Goal: Task Accomplishment & Management: Use online tool/utility

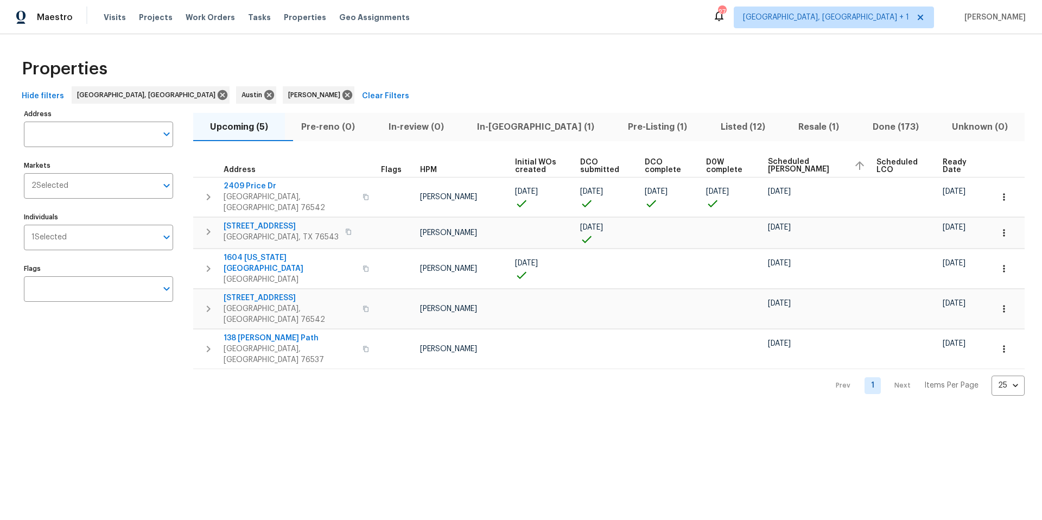
click at [521, 131] on span "In-reno (1)" at bounding box center [536, 126] width 138 height 15
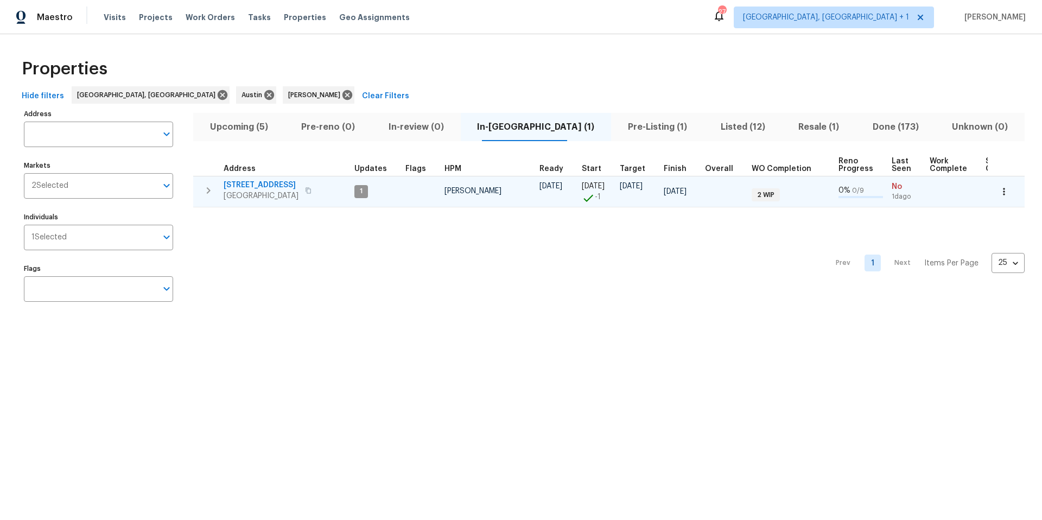
click at [228, 191] on span "Temple, TX 76502" at bounding box center [261, 195] width 75 height 11
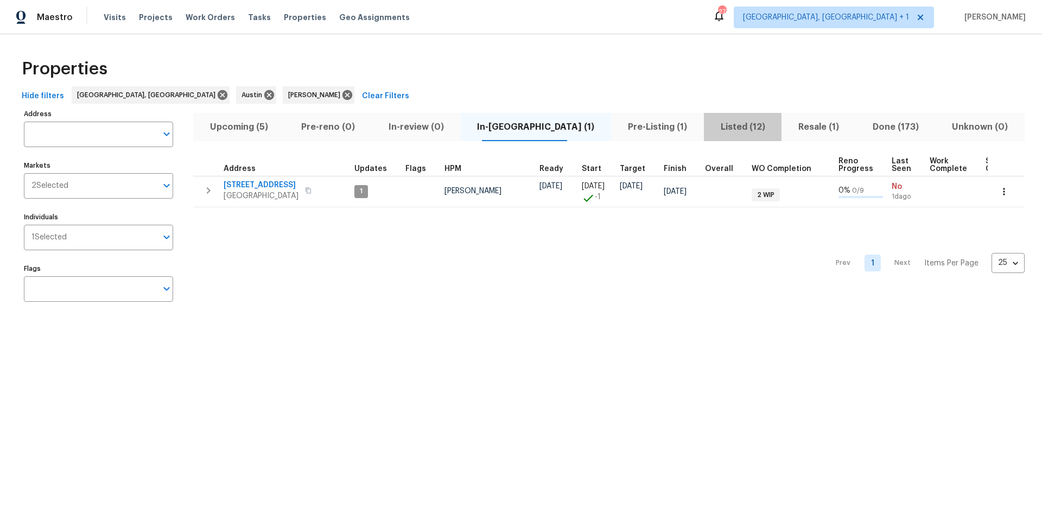
click at [710, 121] on span "Listed (12)" at bounding box center [742, 126] width 65 height 15
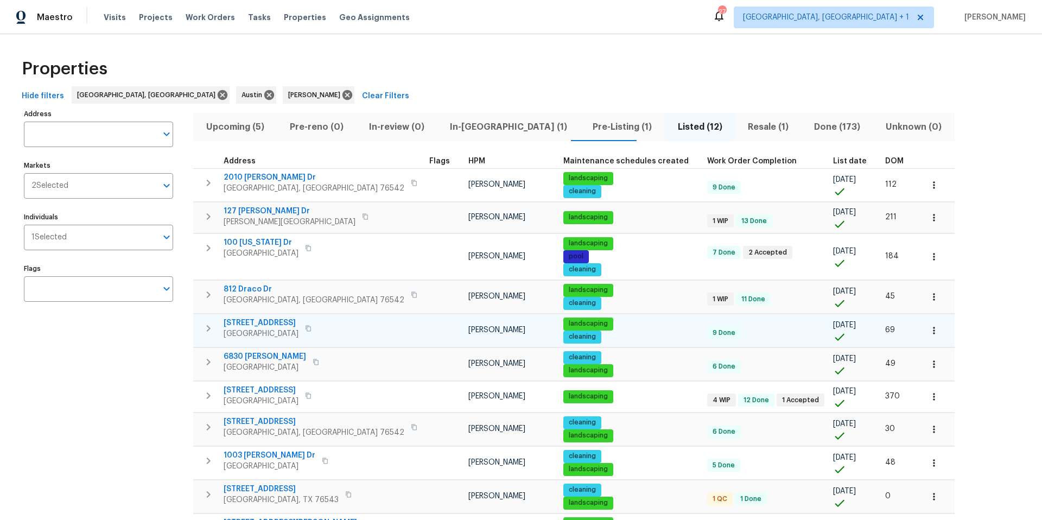
click at [305, 325] on icon "button" at bounding box center [308, 328] width 7 height 7
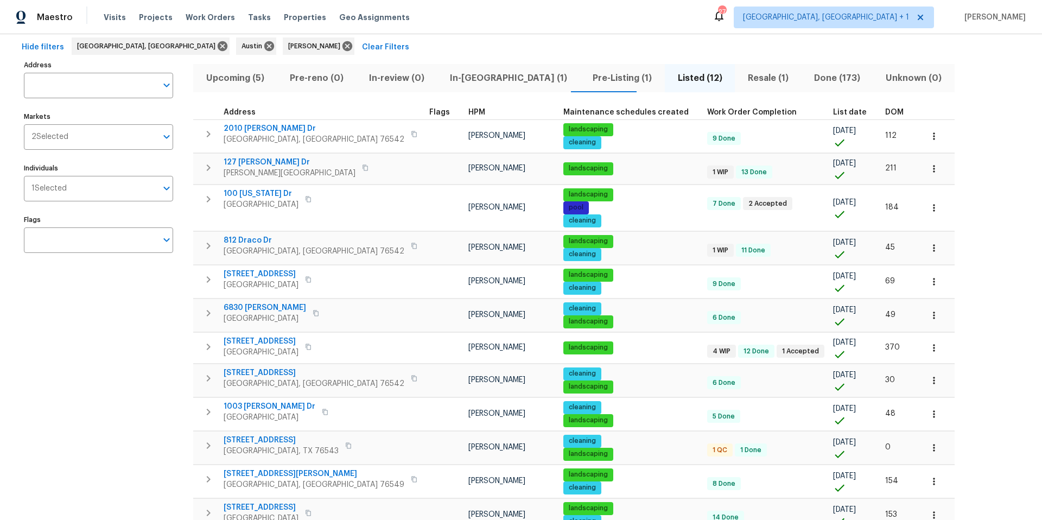
scroll to position [106, 0]
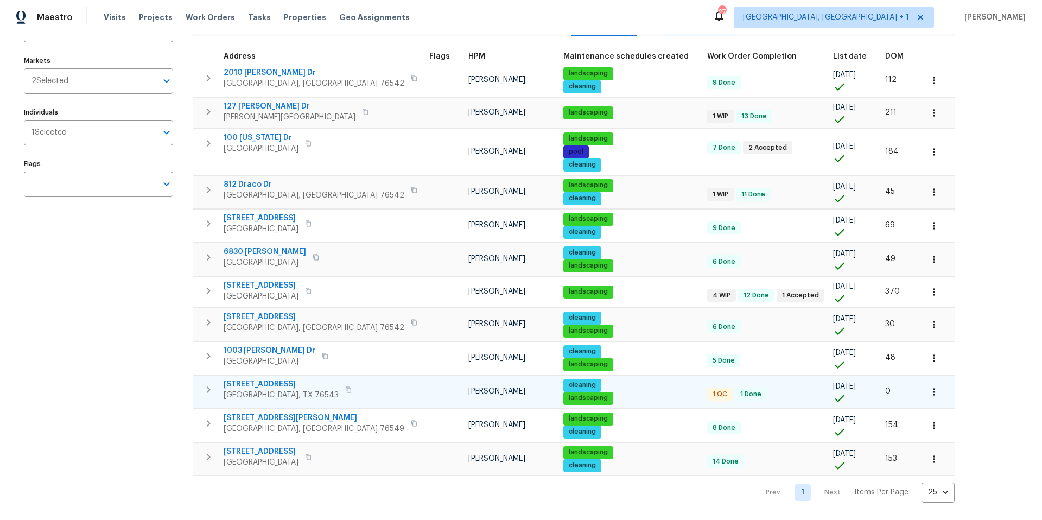
click at [260, 384] on span "2909 Phoenix Dr" at bounding box center [281, 384] width 115 height 11
click at [0, 0] on div "Maestro Visits Projects Work Orders Tasks Properties Geo Assignments 27 Killeen…" at bounding box center [521, 260] width 1042 height 520
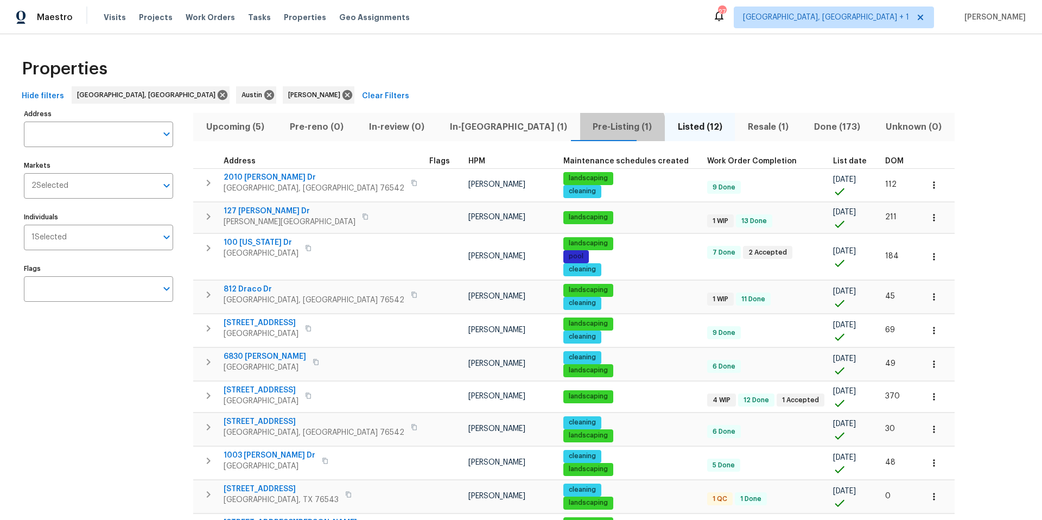
click at [586, 131] on span "Pre-Listing (1)" at bounding box center [622, 126] width 72 height 15
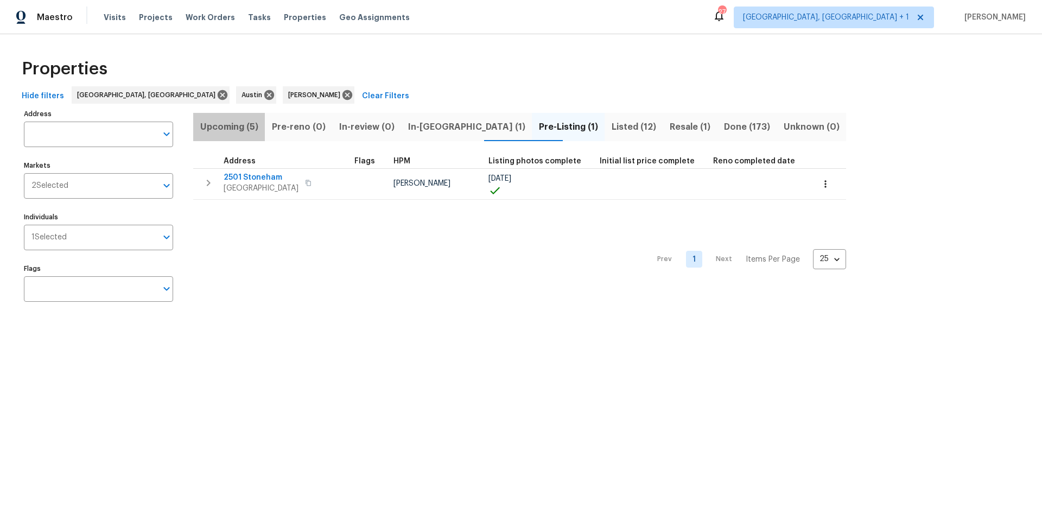
click at [253, 127] on span "Upcoming (5)" at bounding box center [229, 126] width 59 height 15
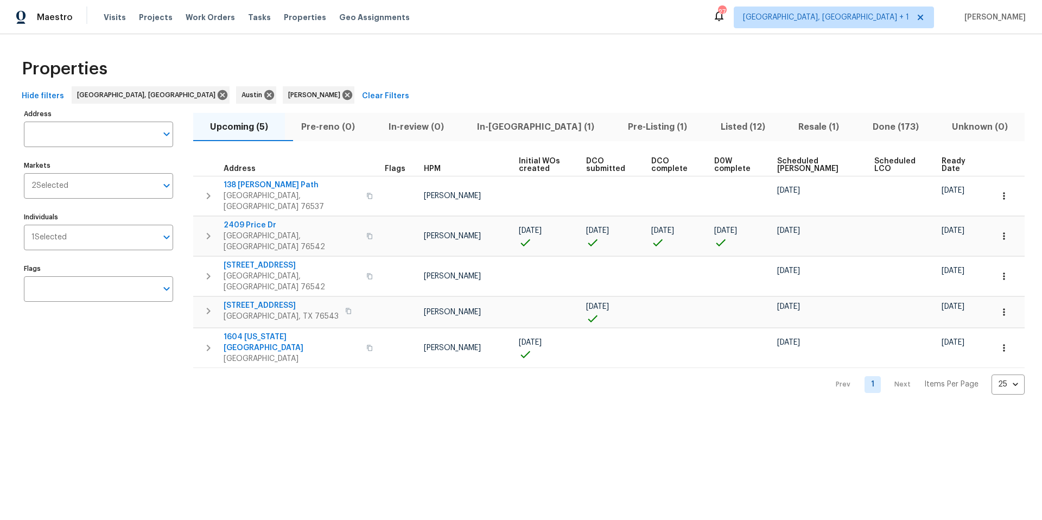
click at [803, 162] on span "Scheduled COE" at bounding box center [816, 164] width 79 height 15
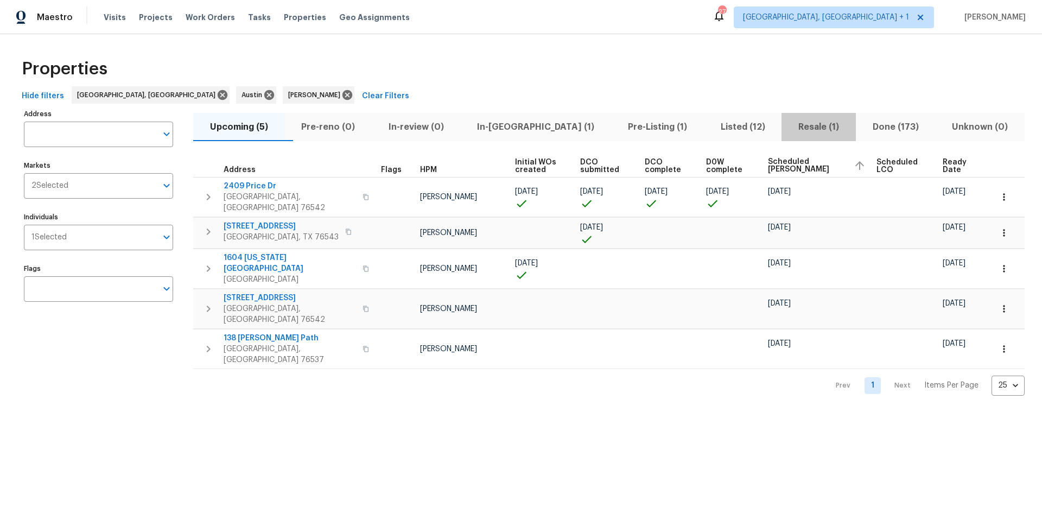
click at [790, 130] on span "Resale (1)" at bounding box center [818, 126] width 61 height 15
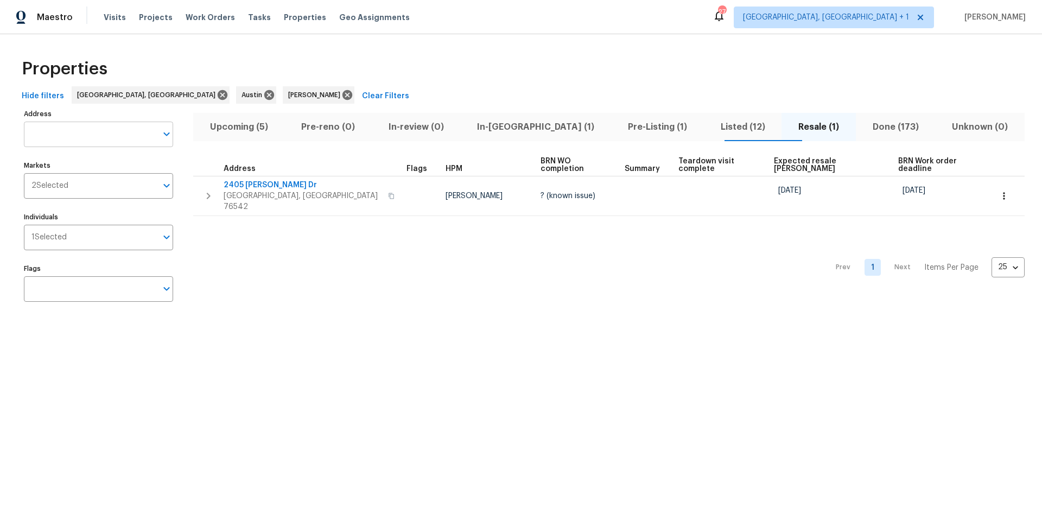
click at [46, 122] on input "Address" at bounding box center [90, 134] width 133 height 25
type input "109 mirning quail"
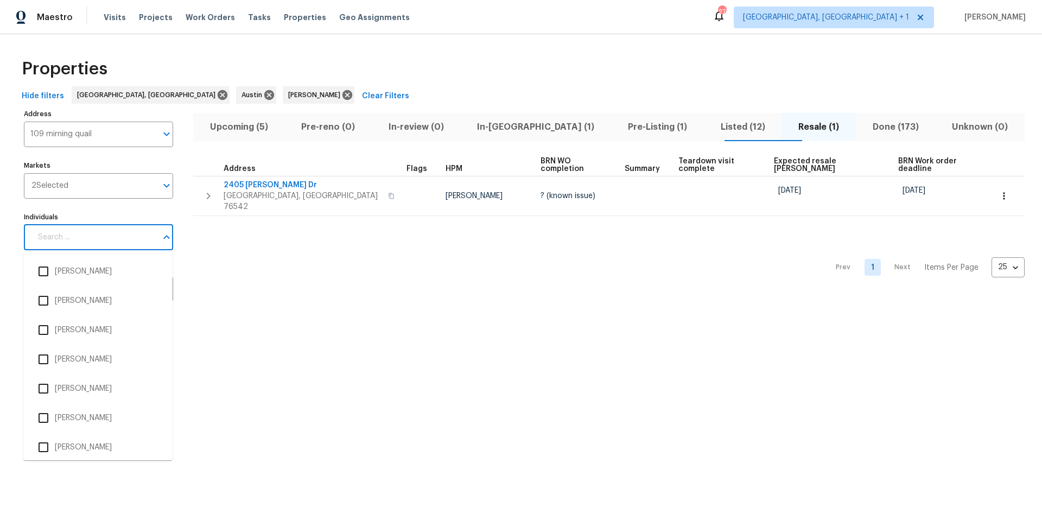
click at [99, 232] on input "Individuals" at bounding box center [93, 237] width 125 height 25
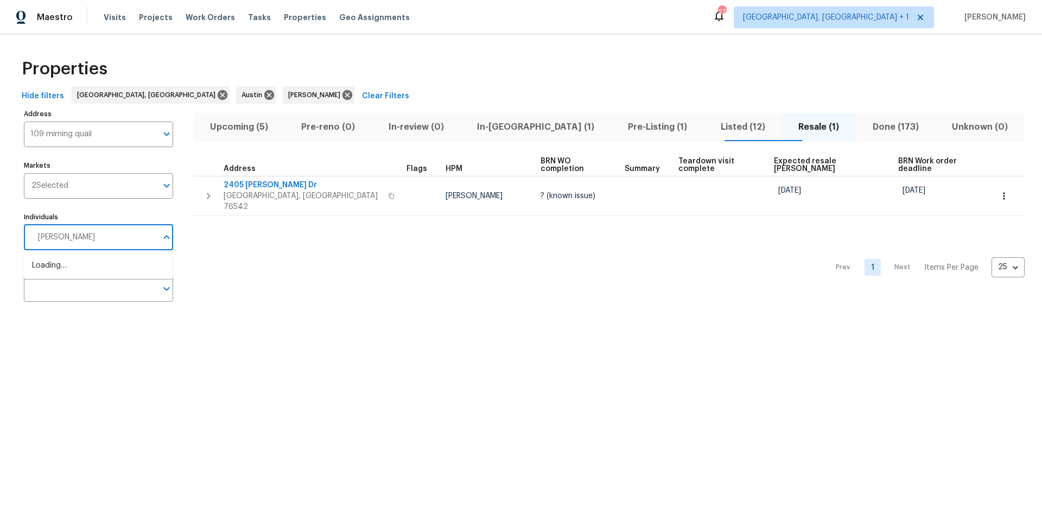
type input "martin"
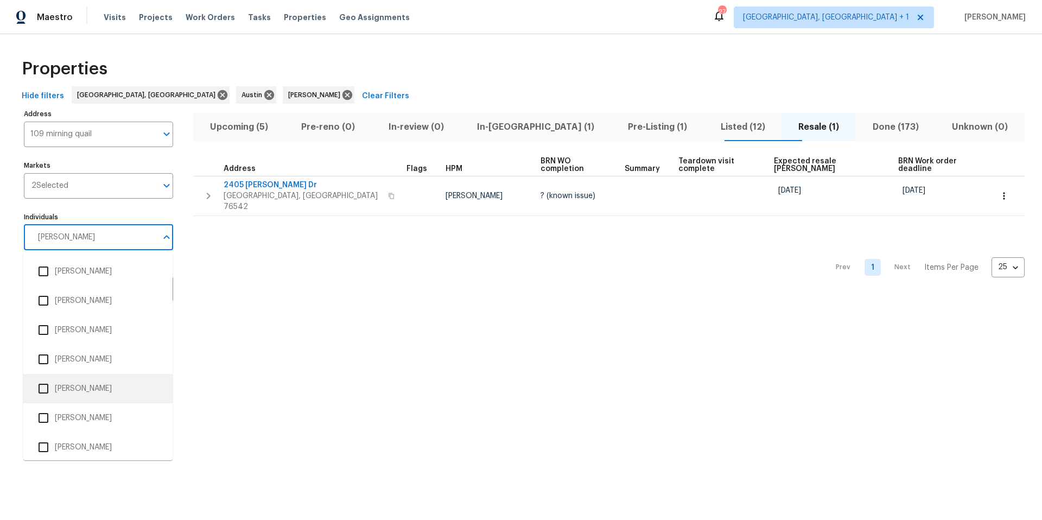
click at [59, 385] on li "[PERSON_NAME]" at bounding box center [98, 388] width 132 height 23
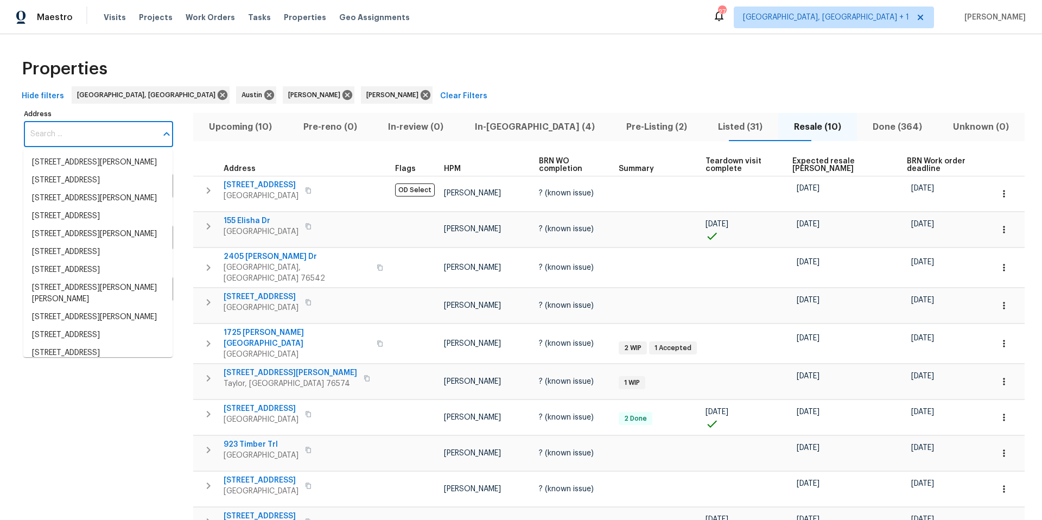
click at [72, 135] on input "Address" at bounding box center [90, 134] width 133 height 25
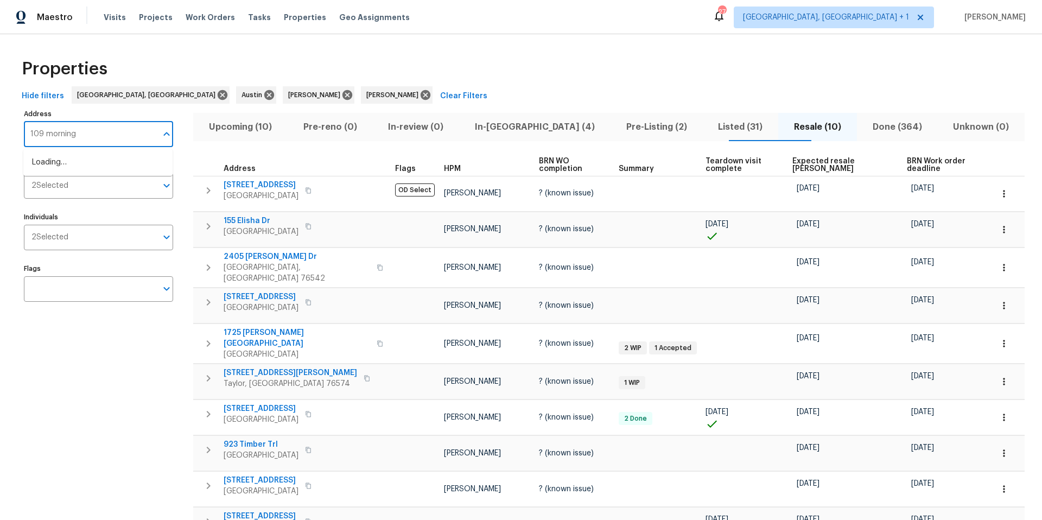
type input "109 morning"
click at [65, 161] on li "109 Morning Quail Dr Jarrell TX 76537" at bounding box center [97, 163] width 149 height 18
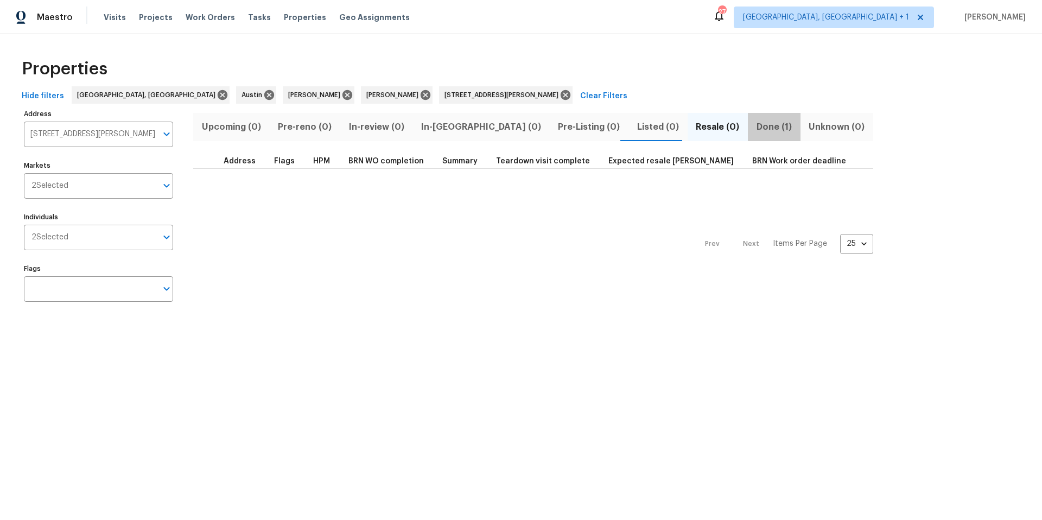
click at [754, 122] on span "Done (1)" at bounding box center [773, 126] width 39 height 15
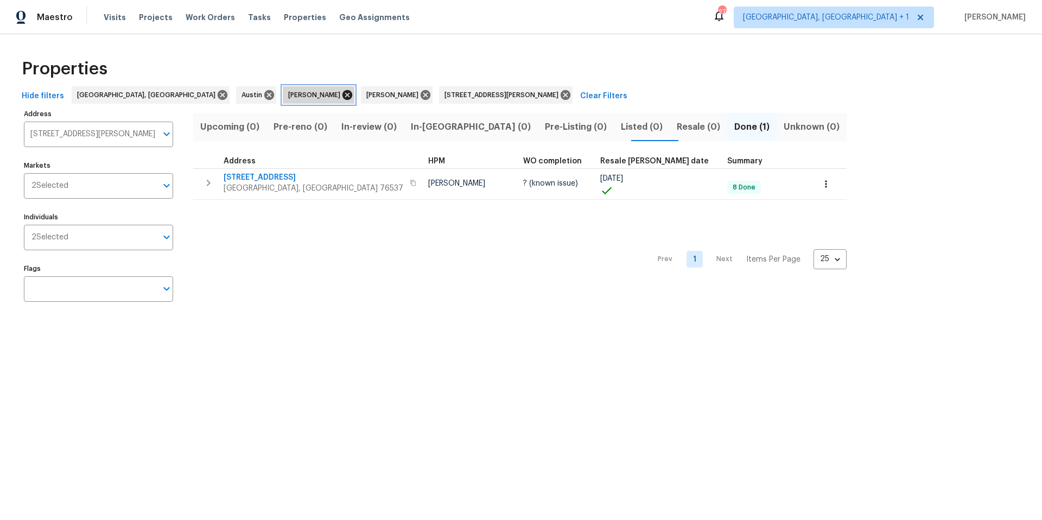
click at [341, 95] on icon at bounding box center [347, 95] width 12 height 12
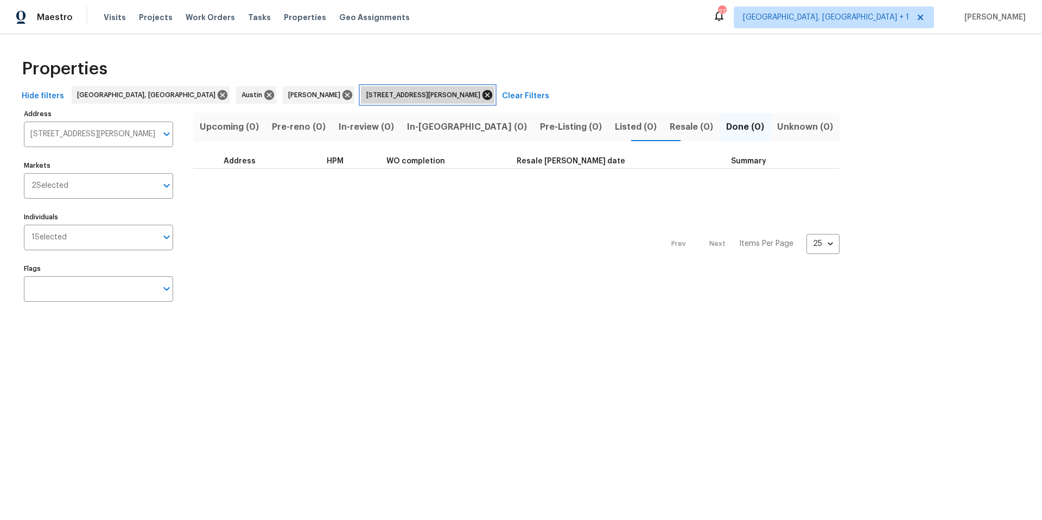
click at [482, 96] on icon at bounding box center [487, 95] width 10 height 10
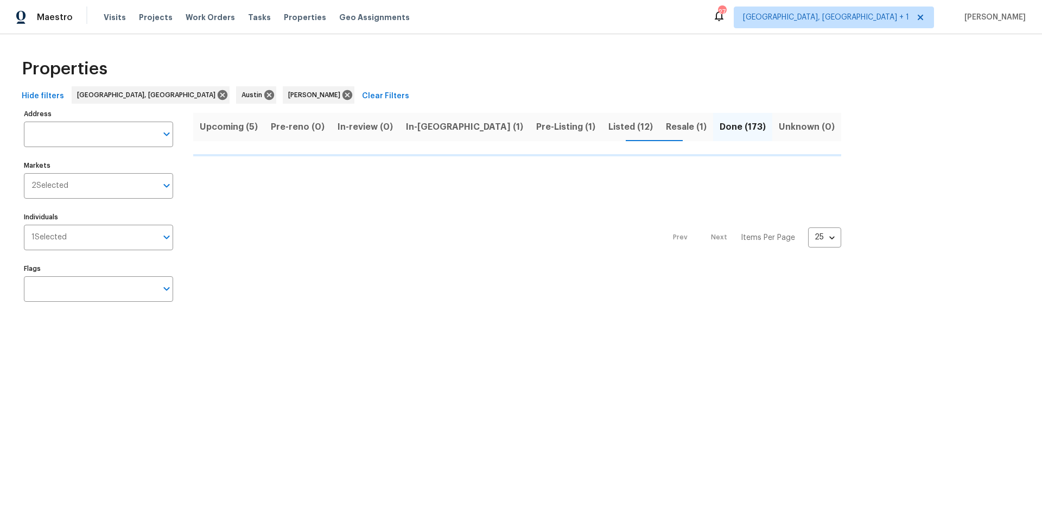
click at [212, 130] on span "Upcoming (5)" at bounding box center [229, 126] width 58 height 15
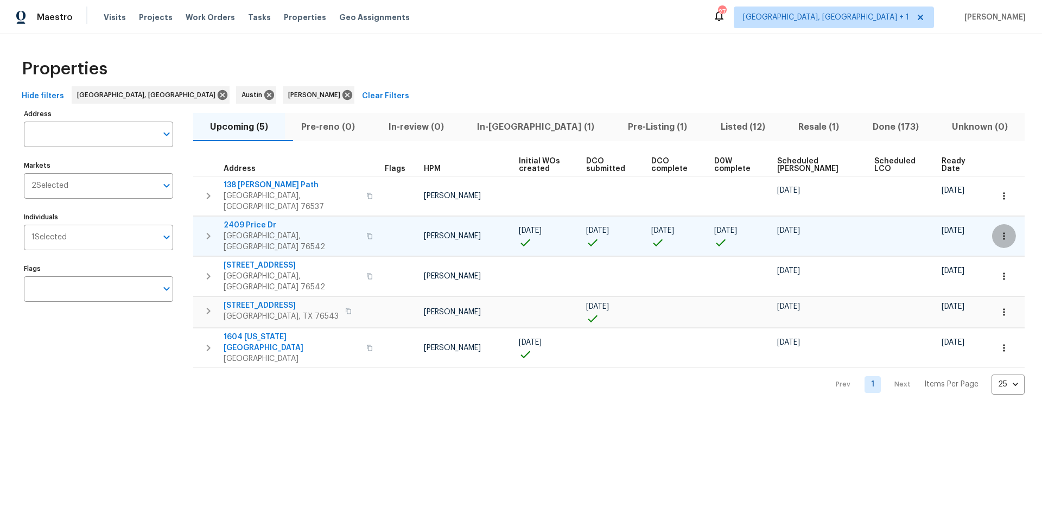
click at [998, 231] on icon "button" at bounding box center [1003, 236] width 11 height 11
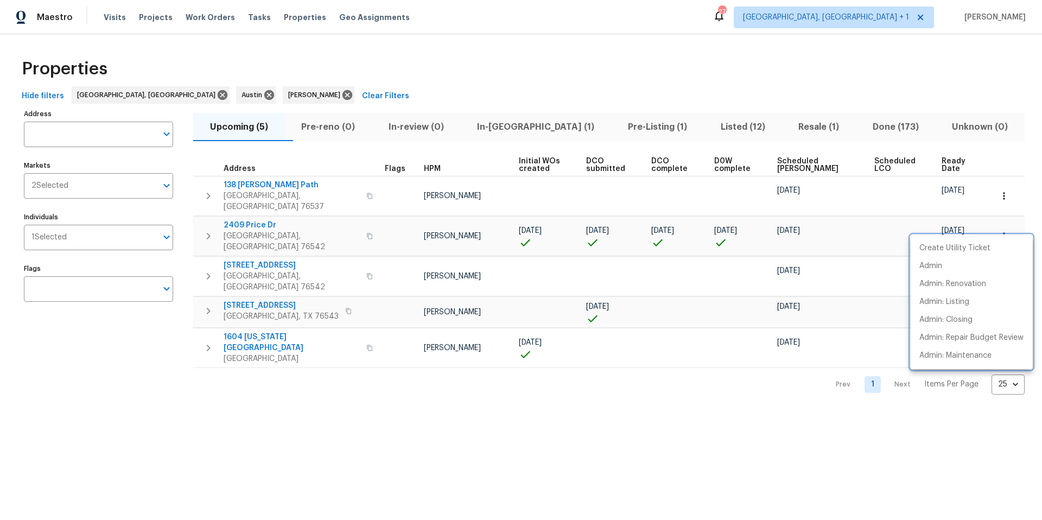
click at [241, 225] on div at bounding box center [521, 260] width 1042 height 520
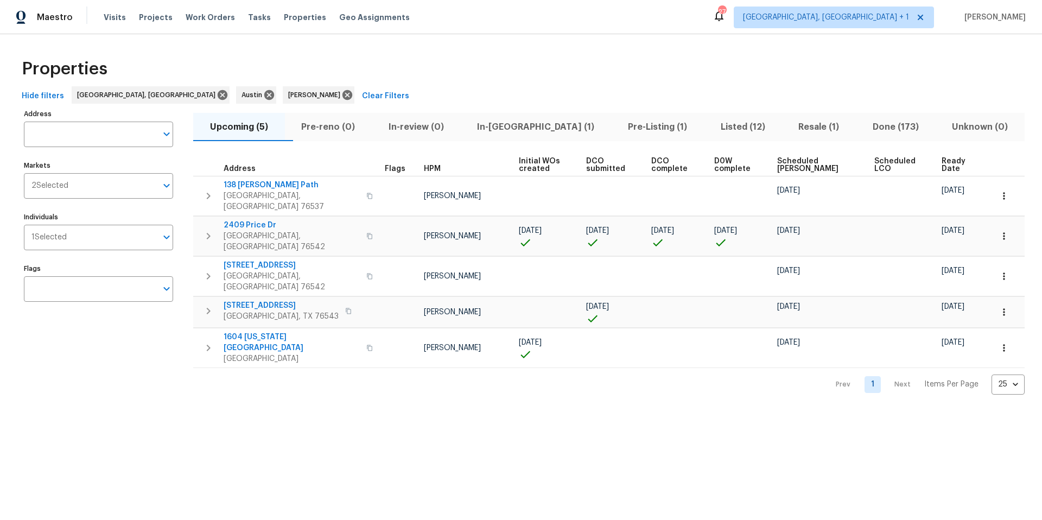
click at [241, 220] on span "2409 Price Dr" at bounding box center [292, 225] width 136 height 11
click at [812, 162] on span "Scheduled COE" at bounding box center [816, 164] width 79 height 15
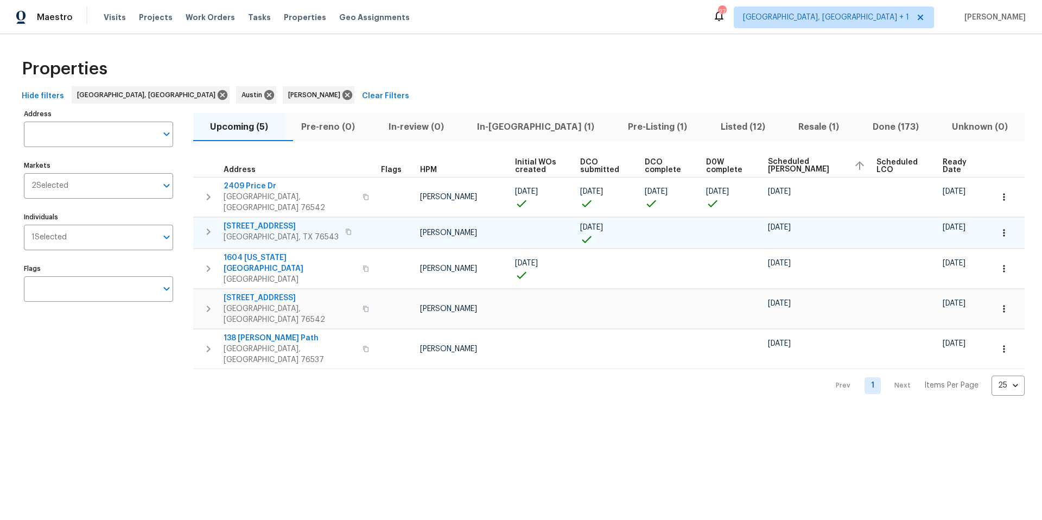
click at [1000, 227] on icon "button" at bounding box center [1003, 232] width 11 height 11
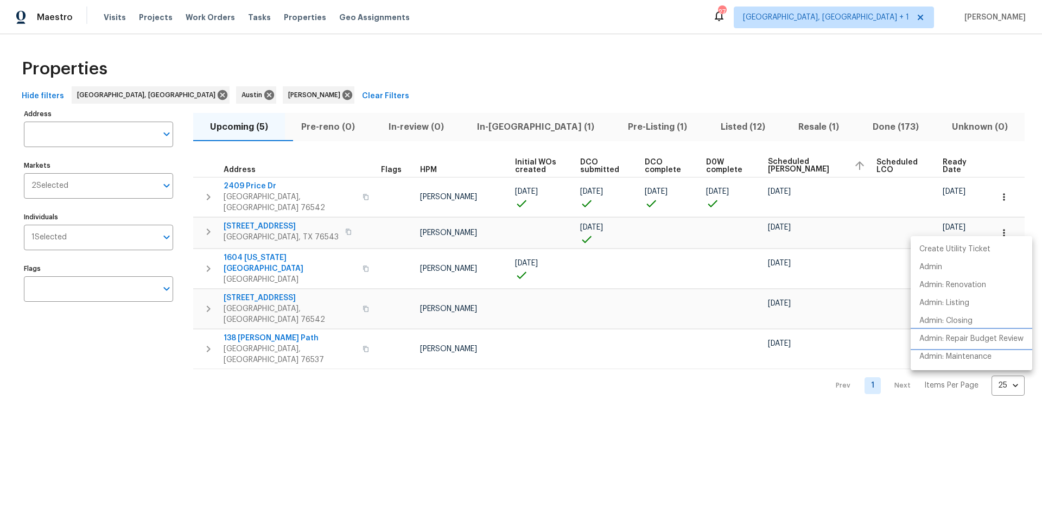
click at [962, 334] on p "Admin: Repair Budget Review" at bounding box center [971, 338] width 104 height 11
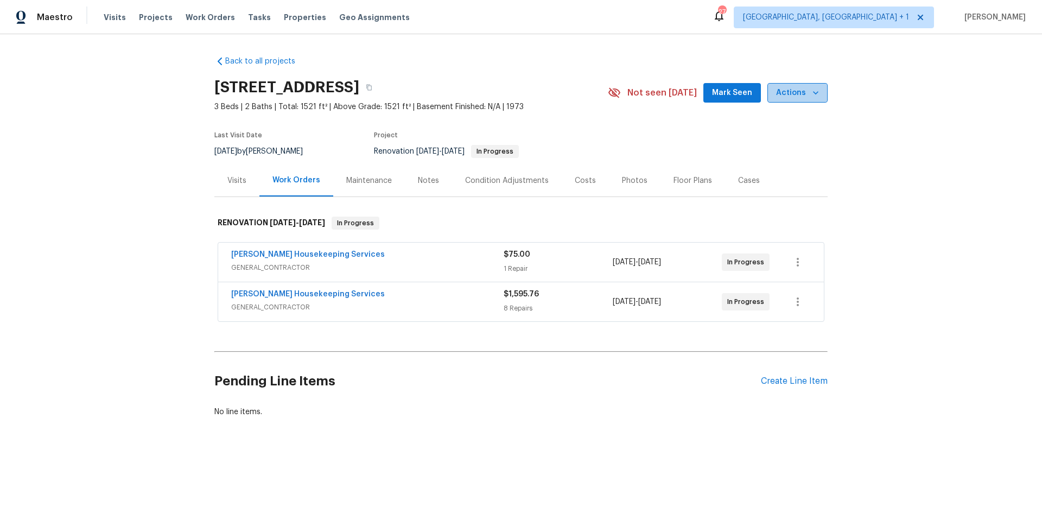
click at [822, 98] on button "Actions" at bounding box center [797, 93] width 60 height 20
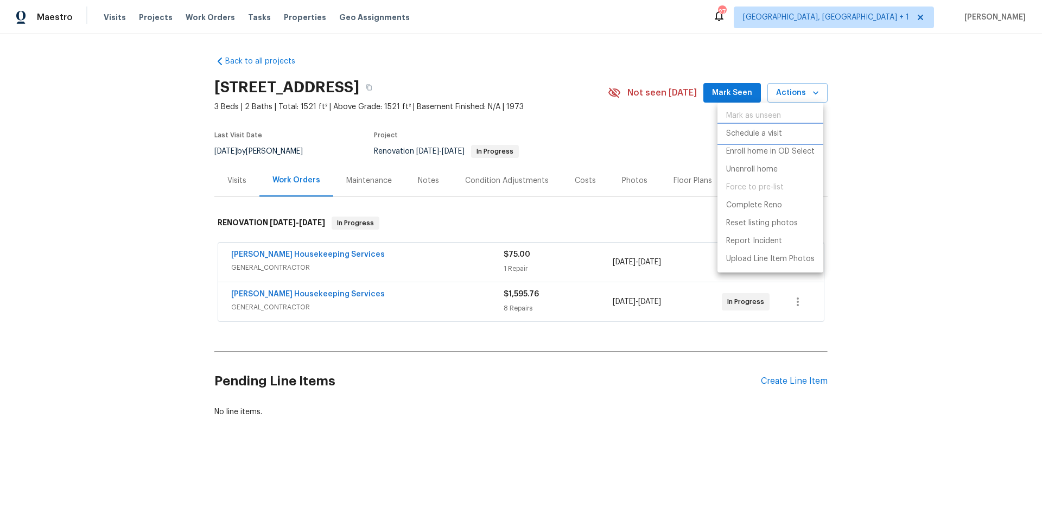
click at [765, 132] on p "Schedule a visit" at bounding box center [754, 133] width 56 height 11
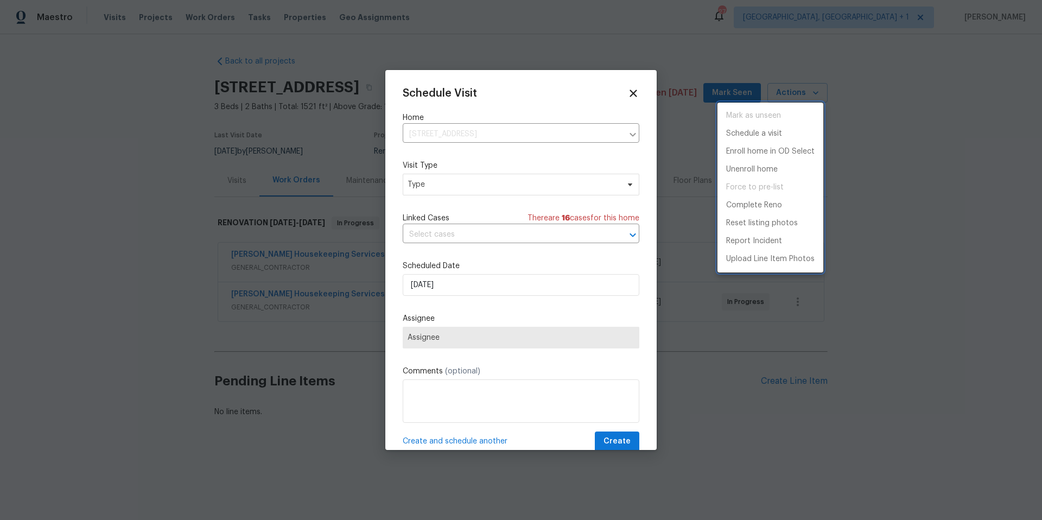
click at [461, 292] on div at bounding box center [521, 260] width 1042 height 520
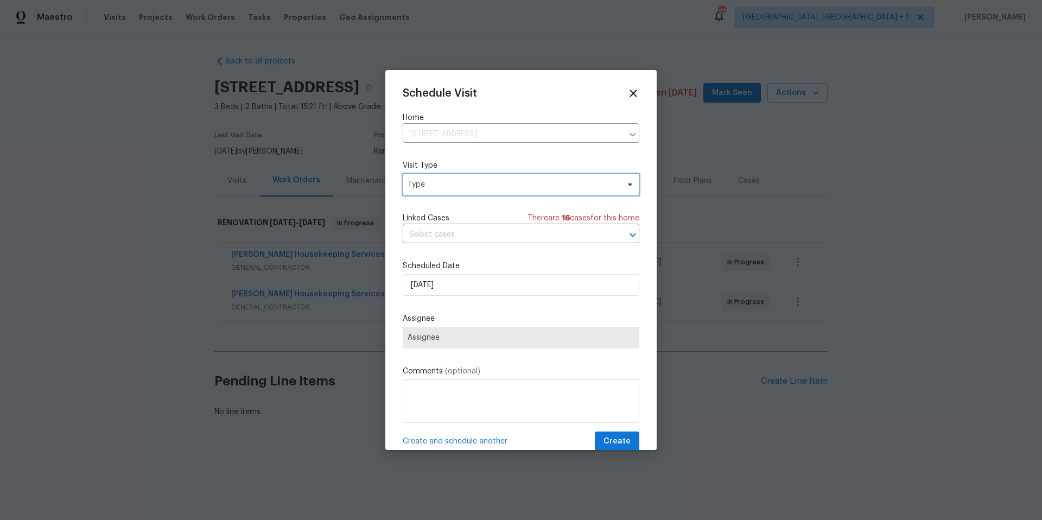
click at [456, 190] on span "Type" at bounding box center [521, 185] width 237 height 22
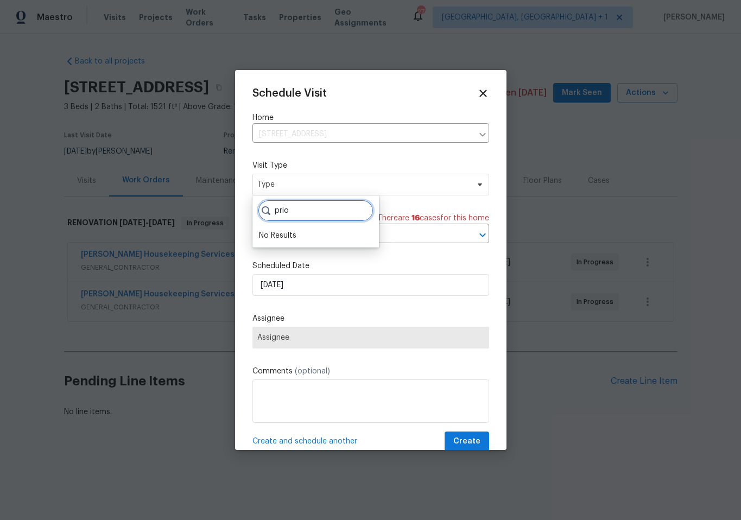
click at [303, 213] on input "prio" at bounding box center [316, 211] width 116 height 22
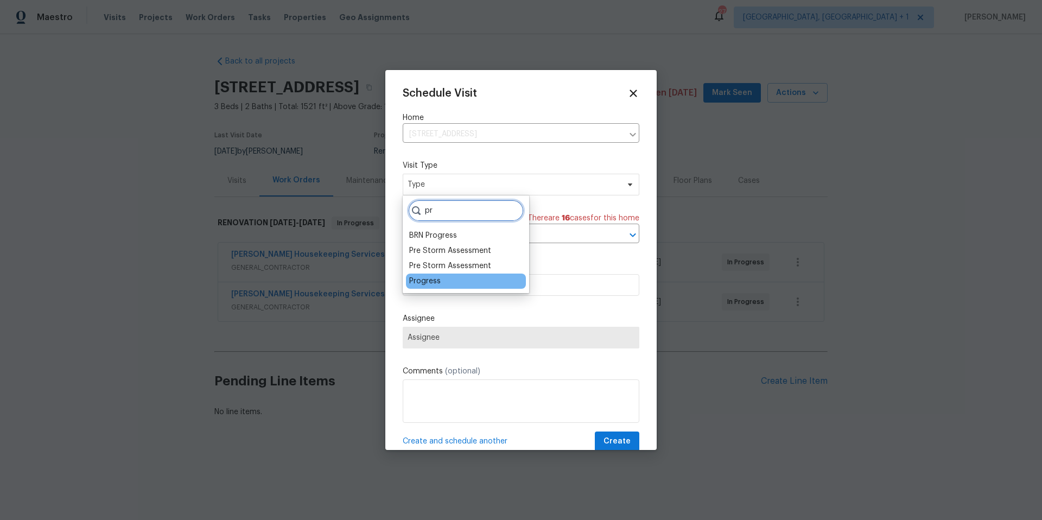
type input "pr"
click at [415, 281] on div "Progress" at bounding box center [424, 281] width 31 height 11
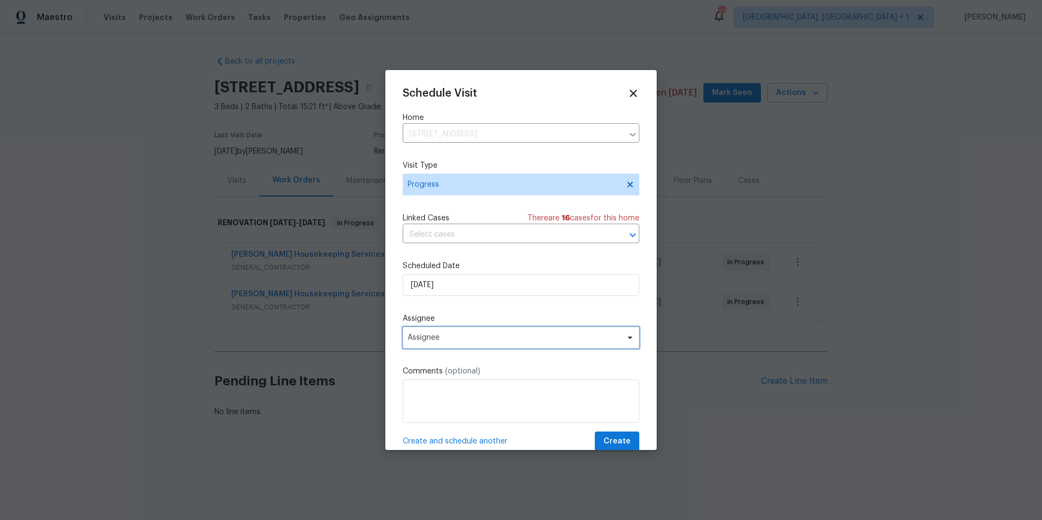
click at [443, 338] on span "Assignee" at bounding box center [513, 337] width 213 height 9
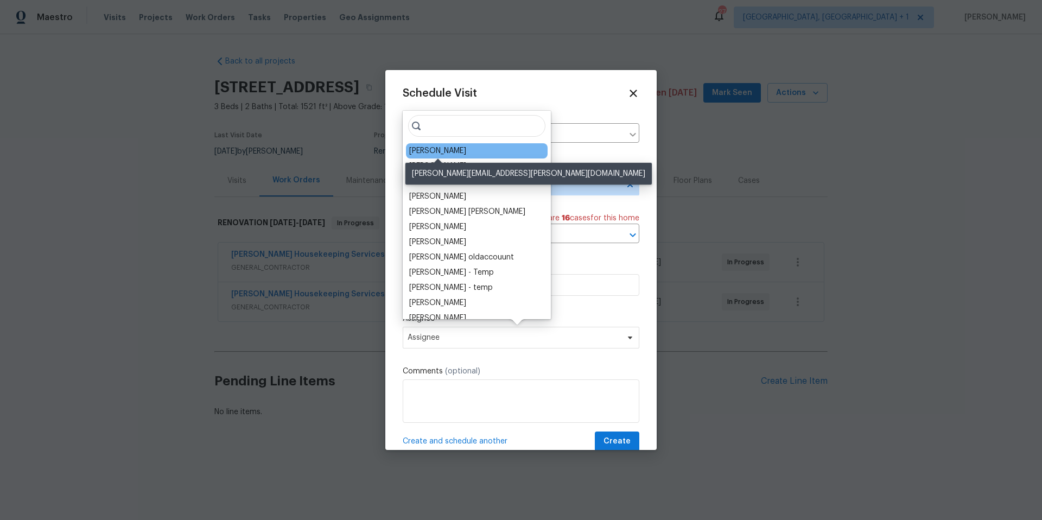
click at [427, 154] on div "[PERSON_NAME]" at bounding box center [437, 150] width 57 height 11
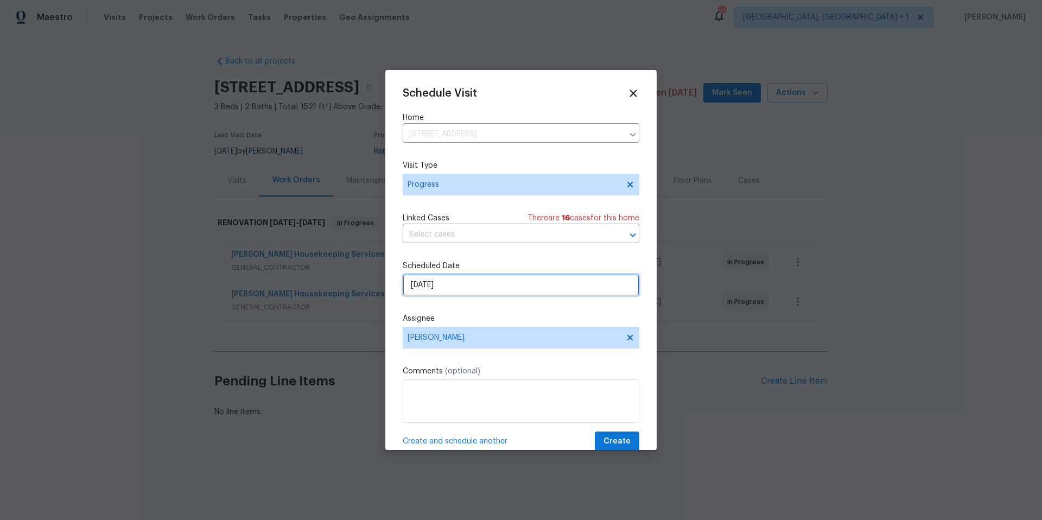
click at [442, 291] on input "[DATE]" at bounding box center [521, 285] width 237 height 22
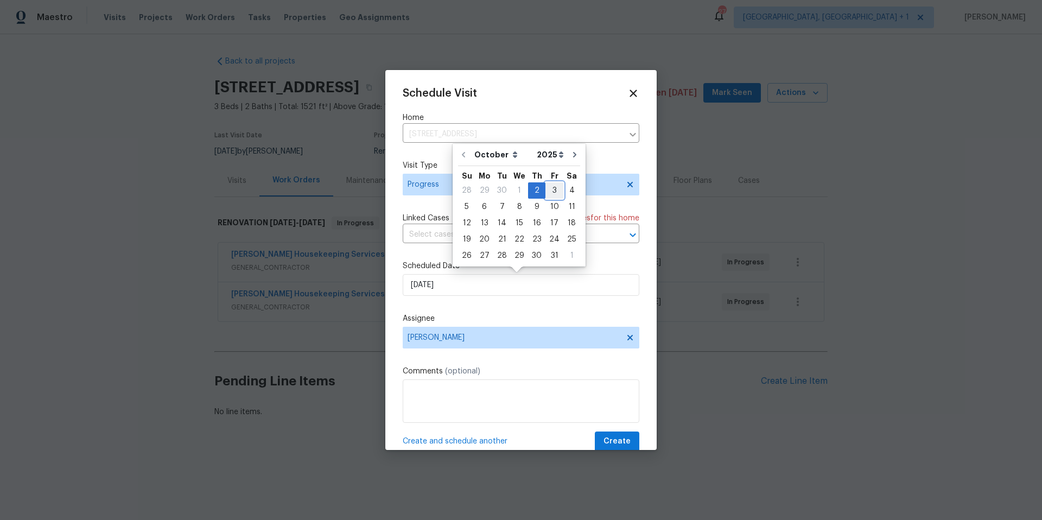
click at [556, 187] on div "3" at bounding box center [554, 190] width 18 height 15
type input "10/3/2025"
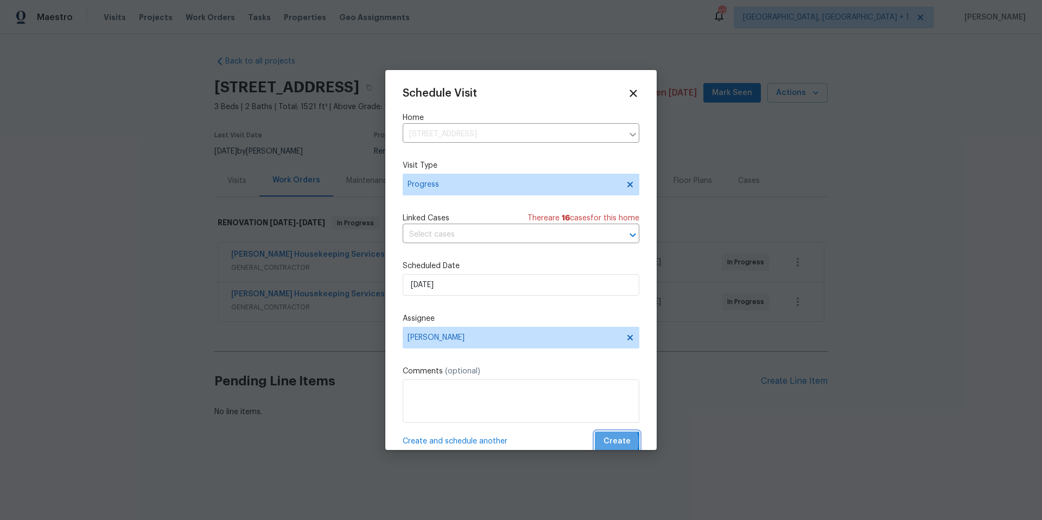
click at [603, 442] on span "Create" at bounding box center [616, 442] width 27 height 14
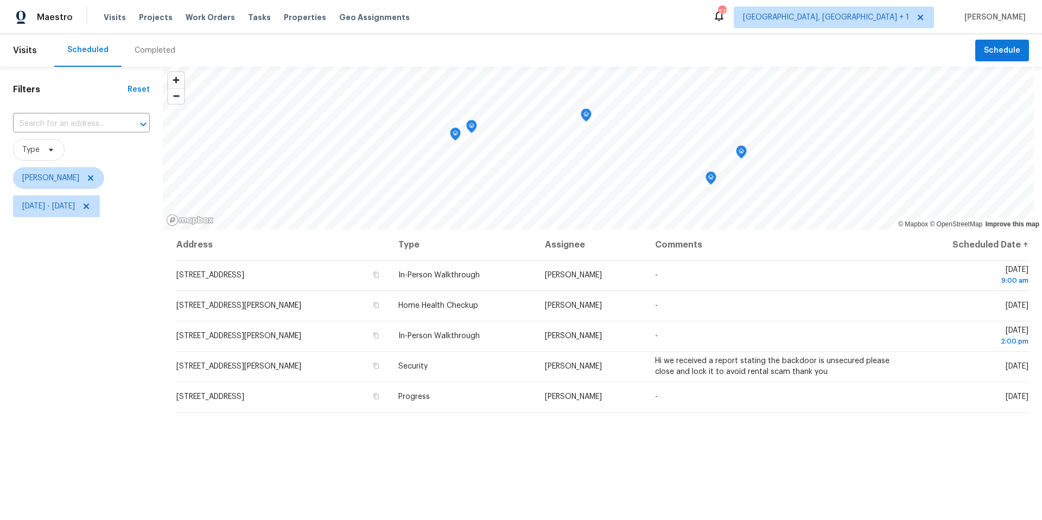
click at [712, 177] on icon "Map marker" at bounding box center [710, 177] width 3 height 3
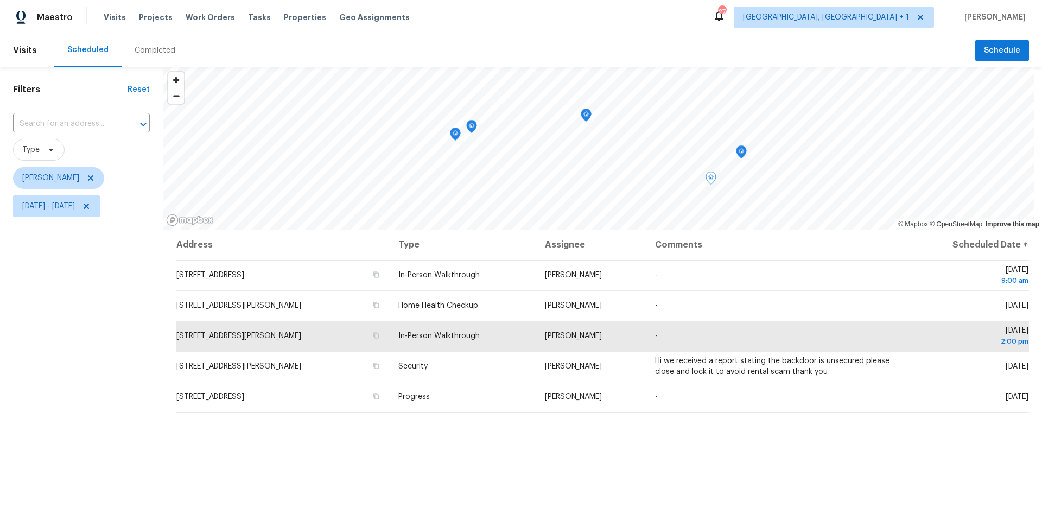
click at [736, 155] on icon "Map marker" at bounding box center [741, 152] width 11 height 14
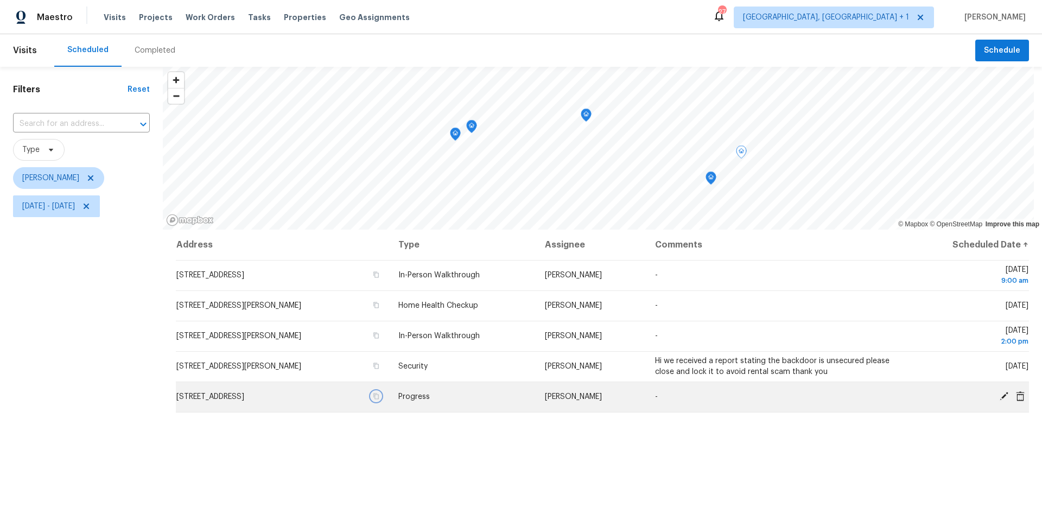
click at [379, 398] on icon "button" at bounding box center [376, 396] width 7 height 7
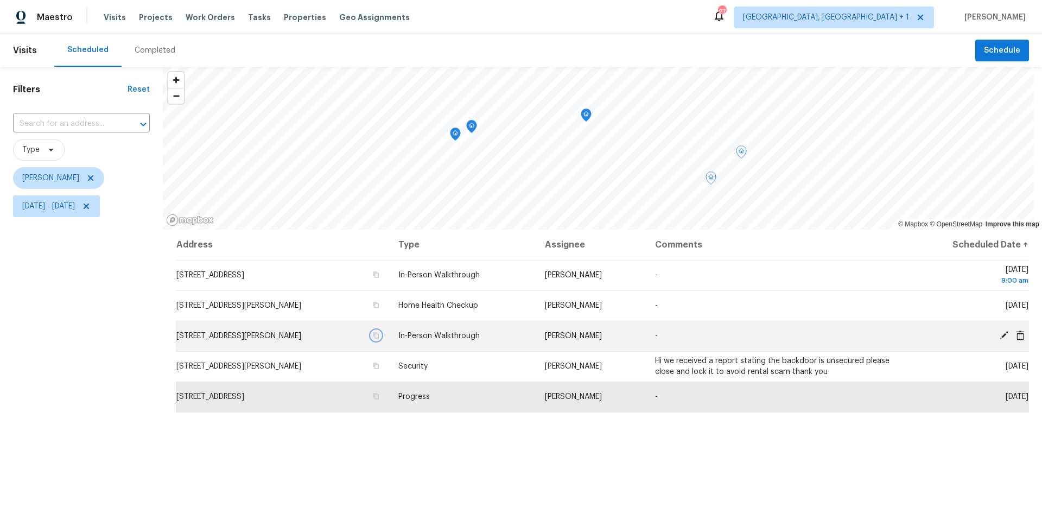
click at [379, 335] on icon "button" at bounding box center [376, 335] width 7 height 7
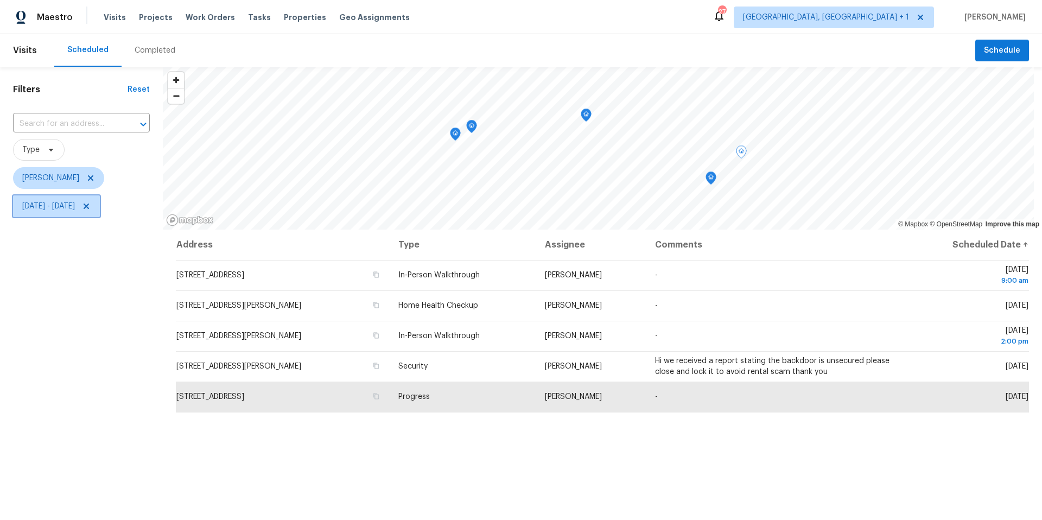
click at [67, 201] on span "Fri, Oct 03 - Fri, Oct 03" at bounding box center [48, 206] width 53 height 11
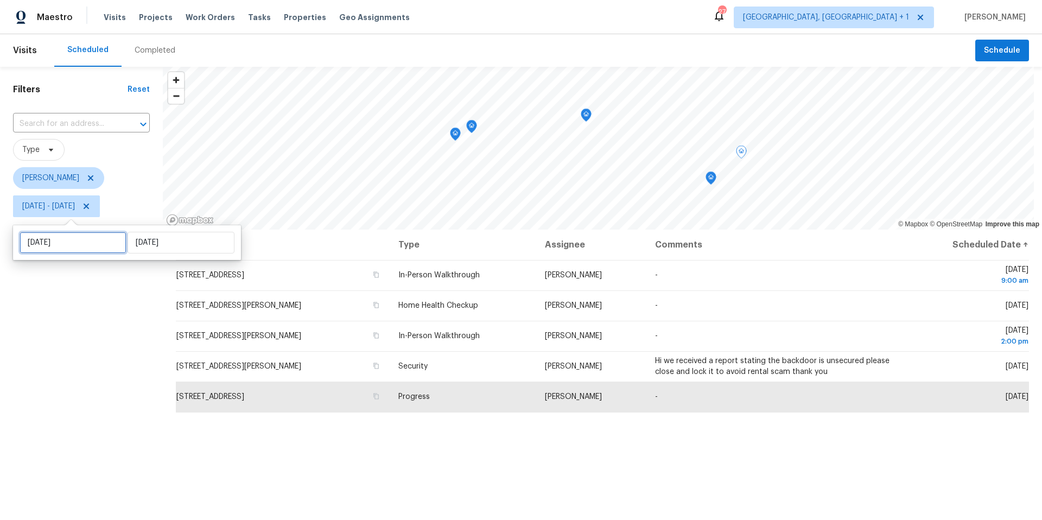
click at [78, 250] on input "Fri, Oct 03" at bounding box center [73, 243] width 107 height 22
select select "9"
select select "2025"
select select "10"
select select "2025"
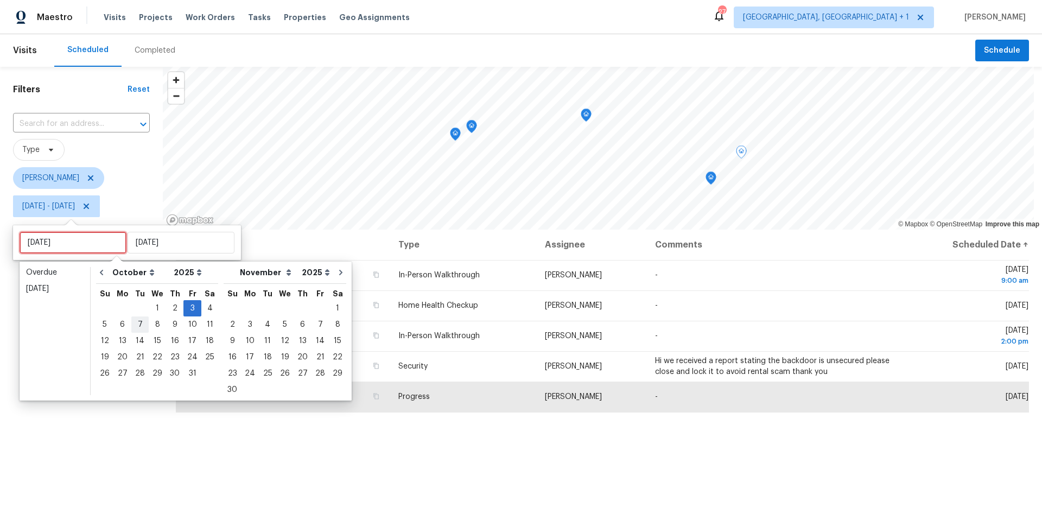
type input "Tue, Oct 07"
type input "Fri, Oct 10"
click at [201, 309] on div "4" at bounding box center [209, 308] width 17 height 15
type input "Sat, Oct 04"
type input "Fri, Oct 03"
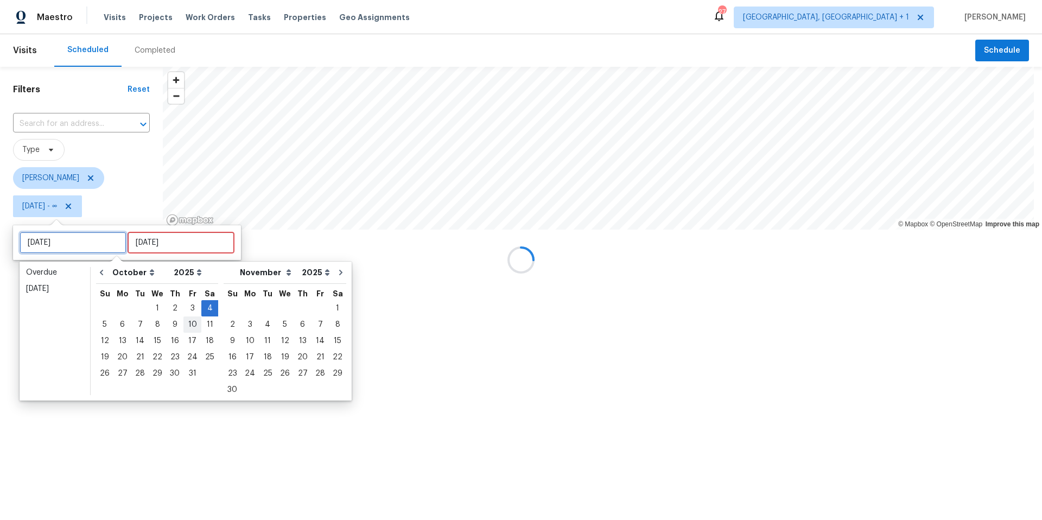
type input "Fri, Oct 03"
type input "Sat, Oct 04"
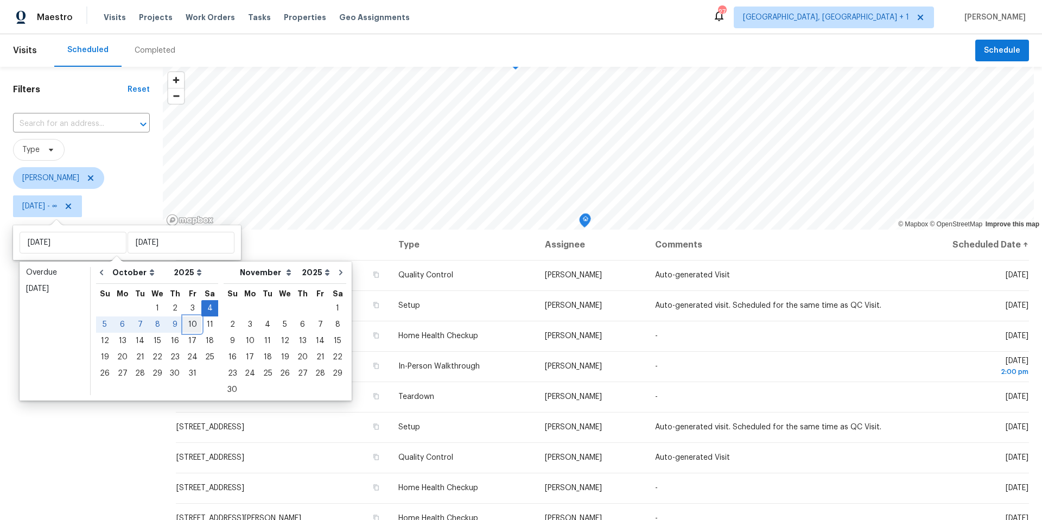
click at [183, 320] on div "10" at bounding box center [192, 324] width 18 height 15
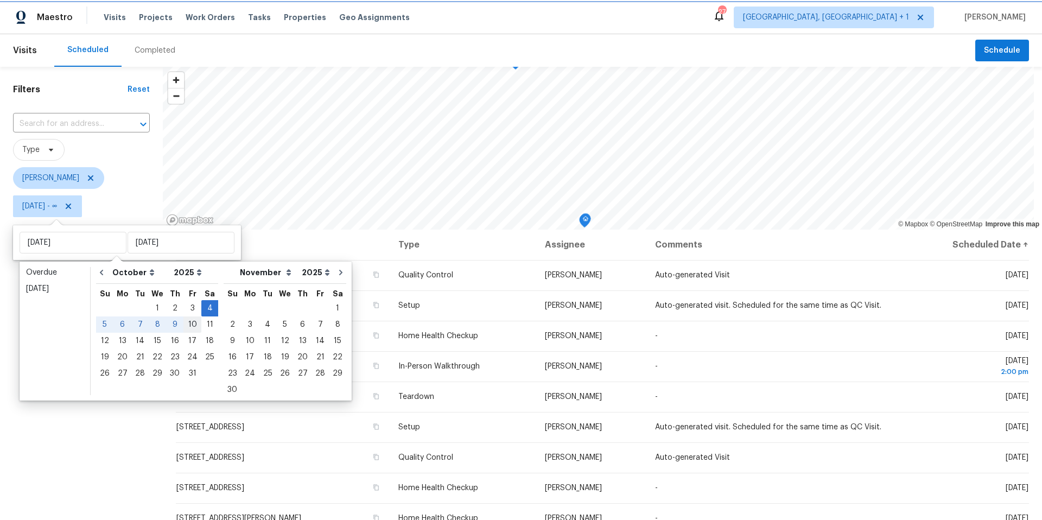
type input "Fri, Oct 10"
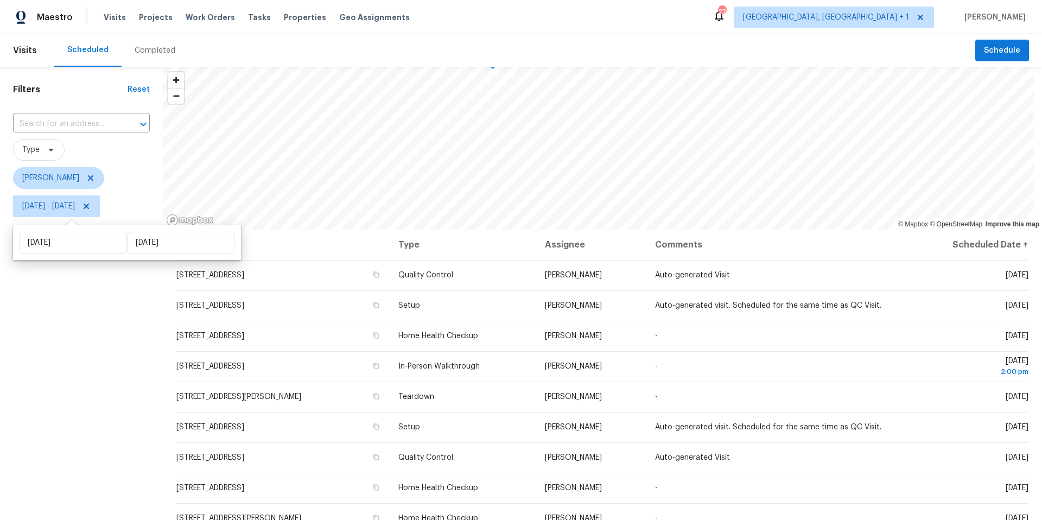
click at [19, 334] on div "Filters Reset ​ Type Nelson Figueroa Sat, Oct 04 - Fri, Oct 10" at bounding box center [81, 356] width 163 height 578
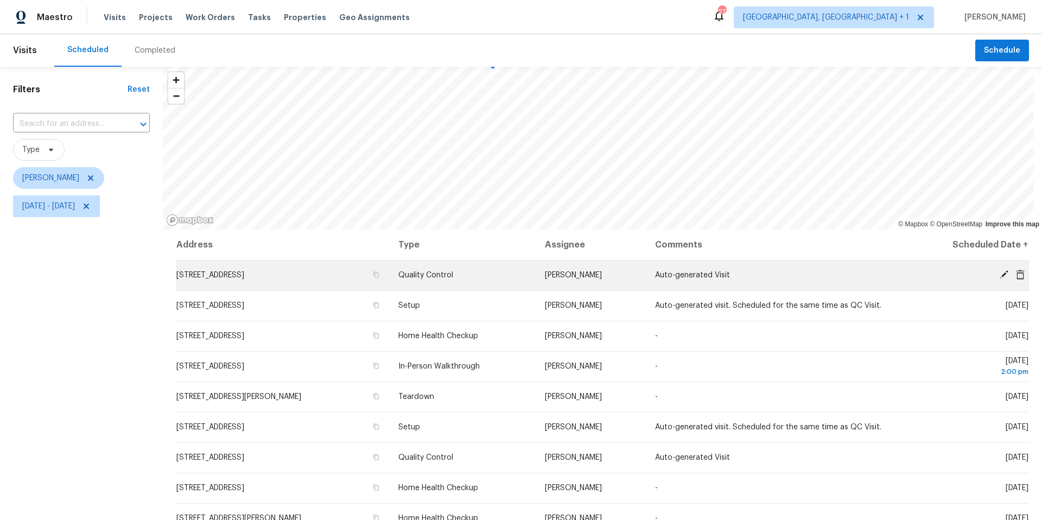
click at [999, 279] on icon at bounding box center [1004, 275] width 10 height 10
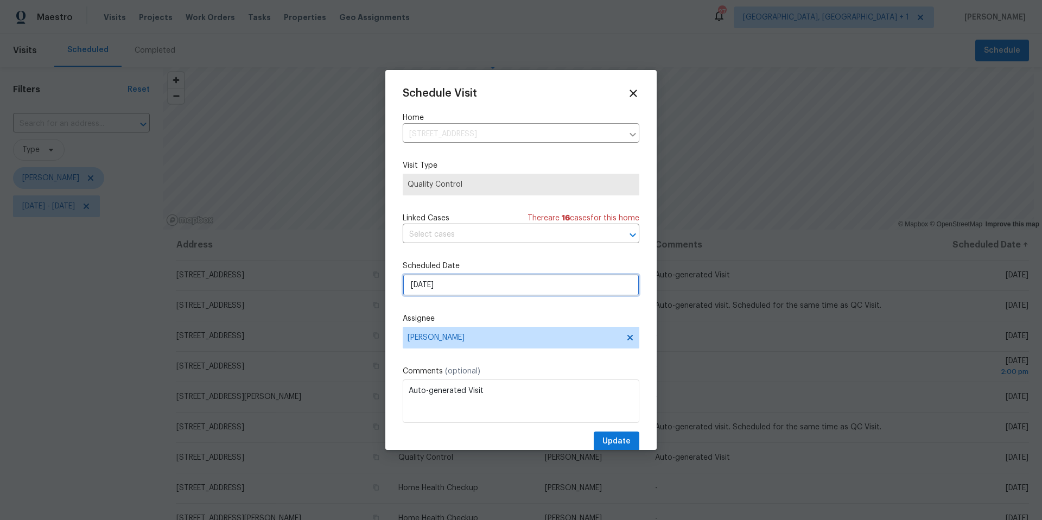
click at [485, 286] on input "10/4/2025" at bounding box center [521, 285] width 237 height 22
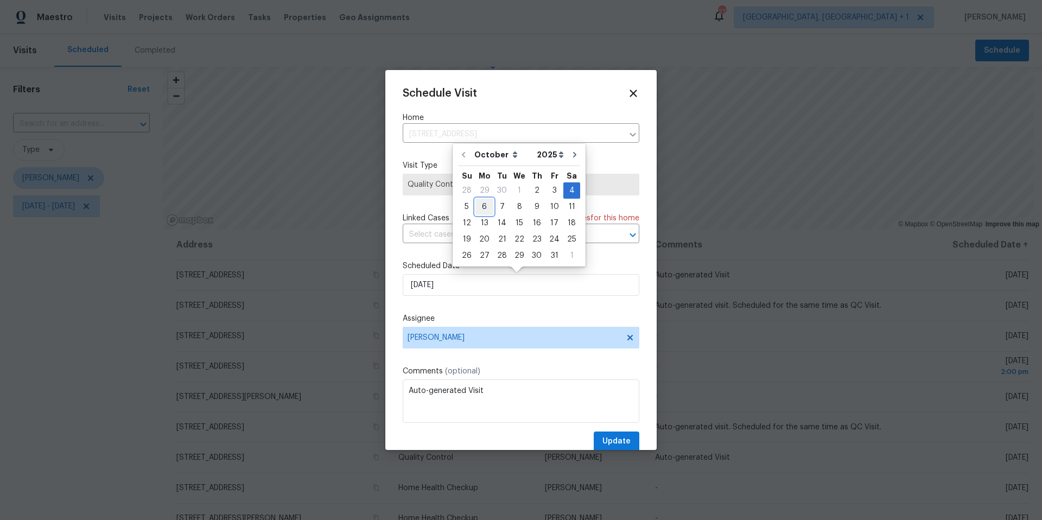
click at [484, 208] on div "6" at bounding box center [484, 206] width 18 height 15
type input "10/6/2025"
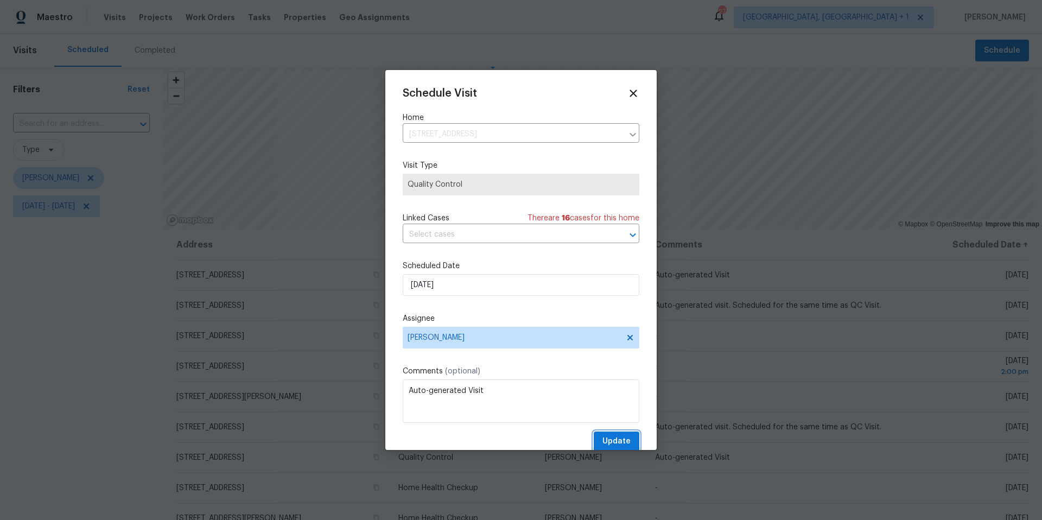
click at [608, 442] on span "Update" at bounding box center [616, 442] width 28 height 14
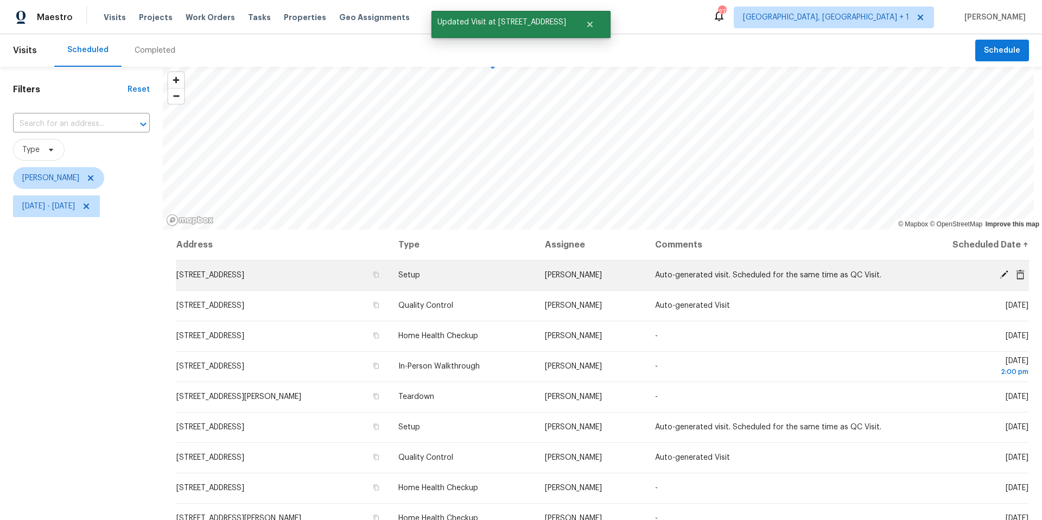
click at [999, 273] on icon at bounding box center [1004, 275] width 10 height 10
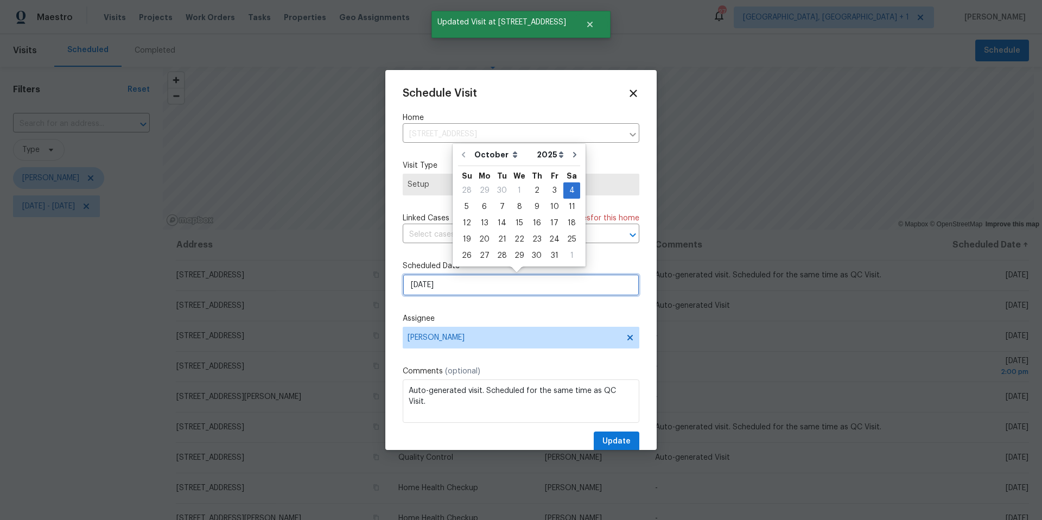
click at [459, 289] on input "10/4/2025" at bounding box center [521, 285] width 237 height 22
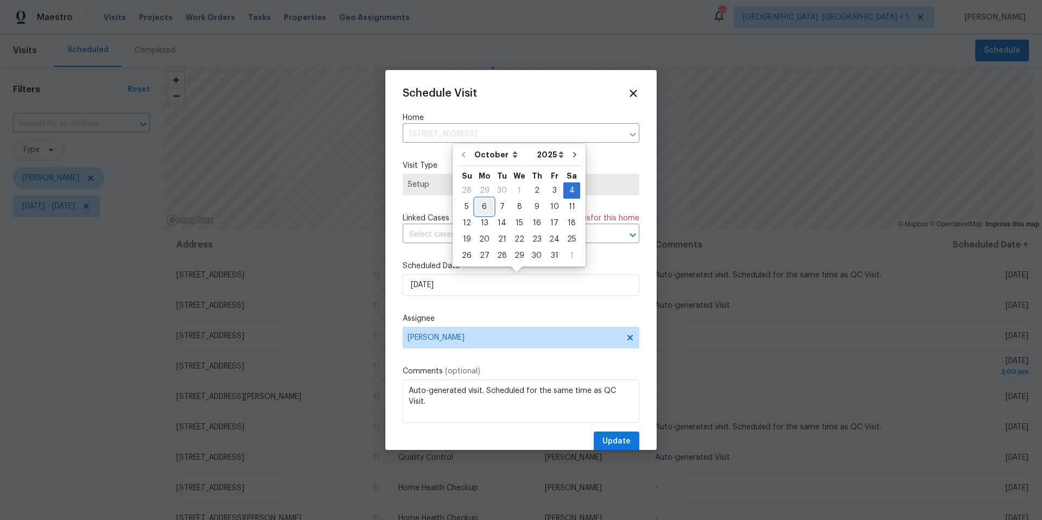
click at [479, 204] on div "6" at bounding box center [484, 206] width 18 height 15
type input "10/6/2025"
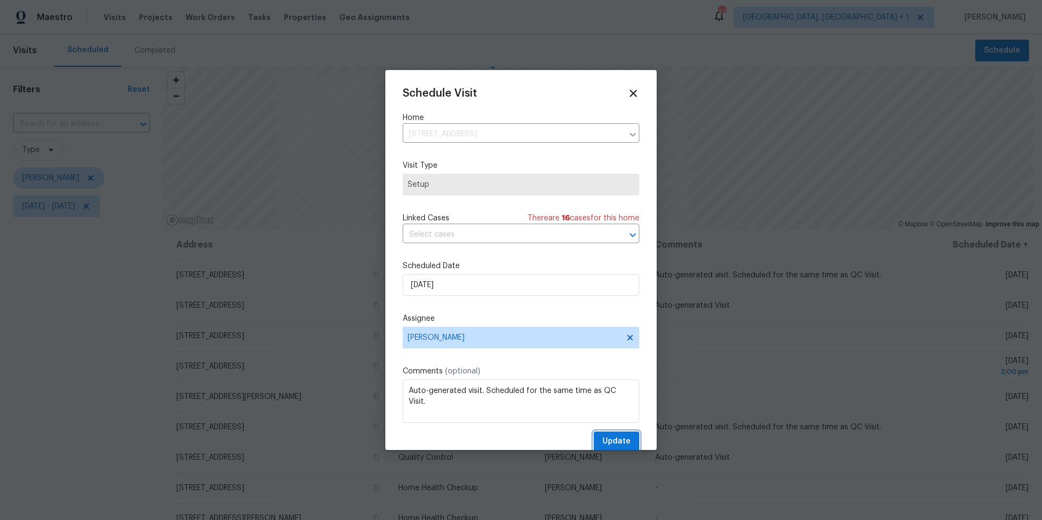
click at [602, 439] on span "Update" at bounding box center [616, 442] width 28 height 14
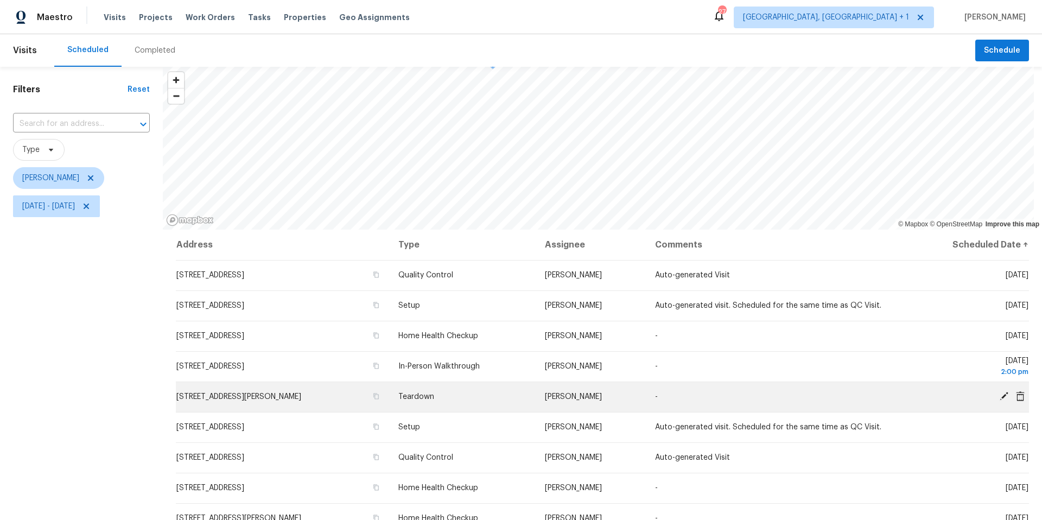
click at [999, 397] on icon at bounding box center [1003, 396] width 9 height 9
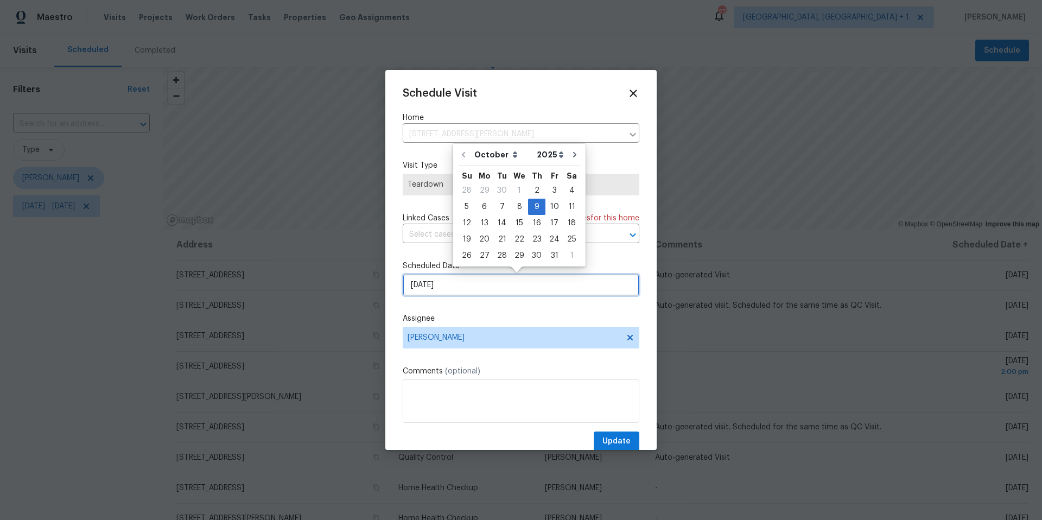
click at [503, 277] on input "[DATE]" at bounding box center [521, 285] width 237 height 22
click at [553, 206] on div "10" at bounding box center [554, 206] width 18 height 15
type input "[DATE]"
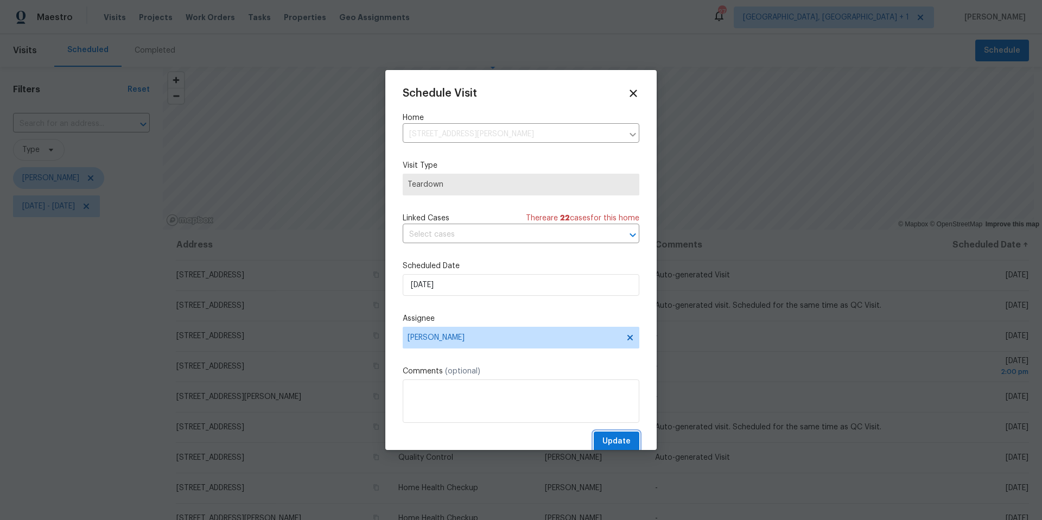
click at [616, 440] on span "Update" at bounding box center [616, 442] width 28 height 14
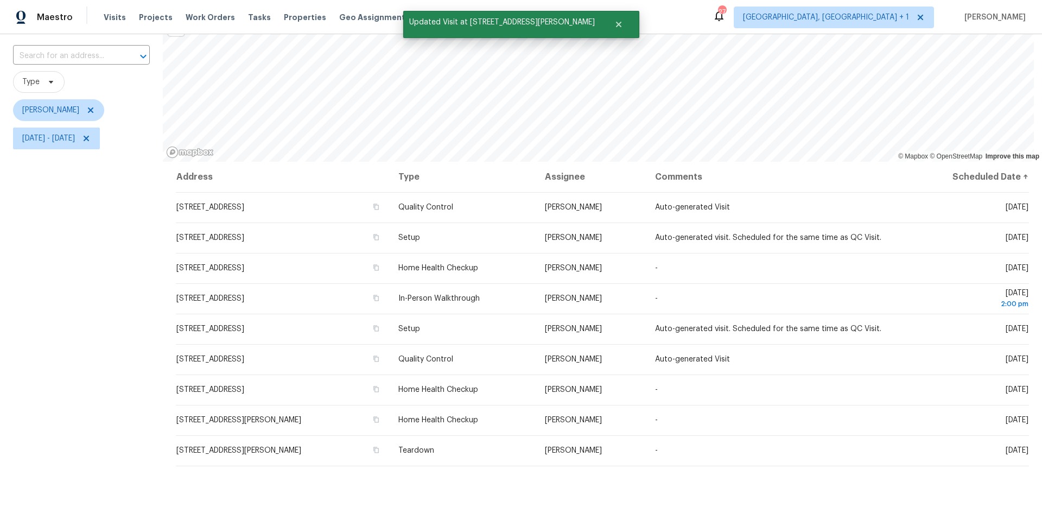
scroll to position [68, 0]
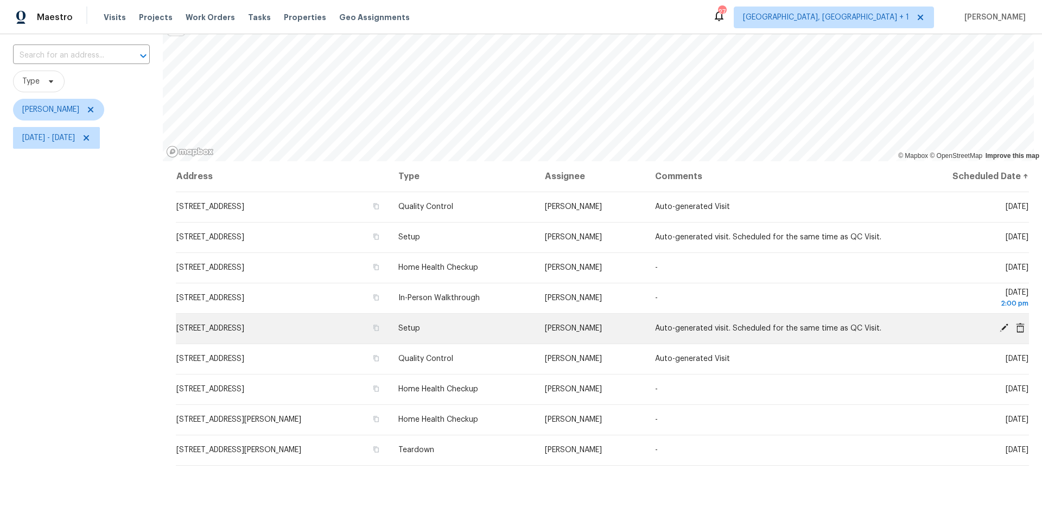
click at [999, 328] on icon at bounding box center [1004, 328] width 10 height 10
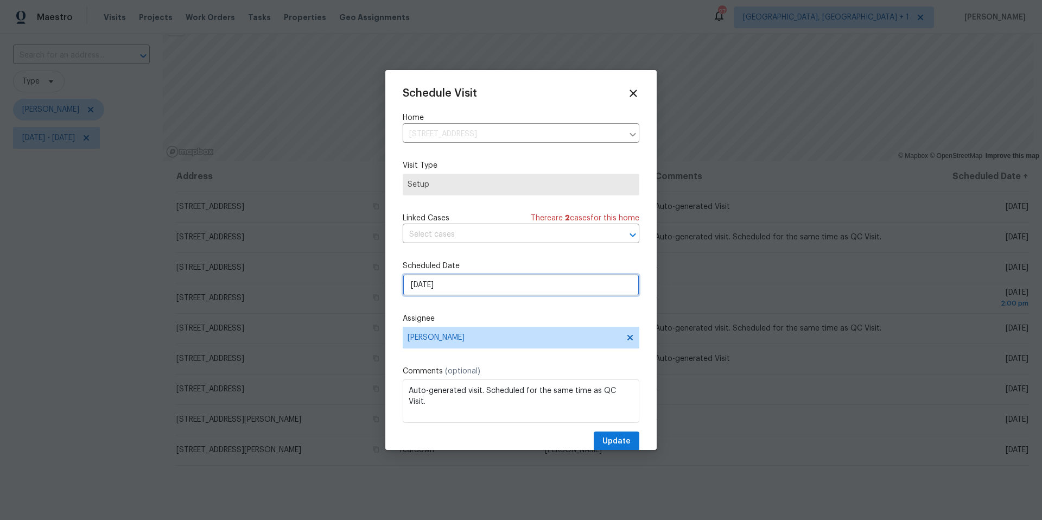
click at [518, 292] on input "[DATE]" at bounding box center [521, 285] width 237 height 22
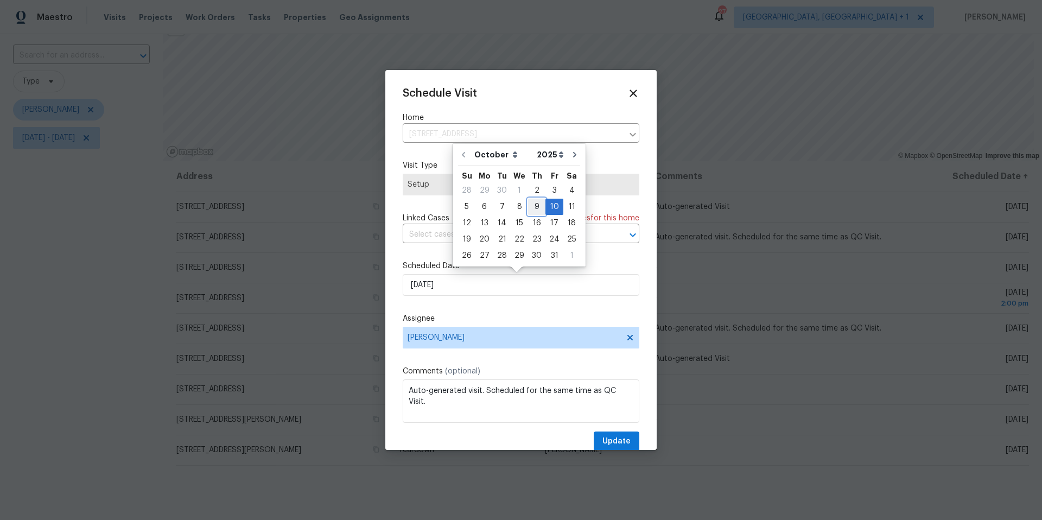
click at [532, 208] on div "9" at bounding box center [536, 206] width 17 height 15
type input "[DATE]"
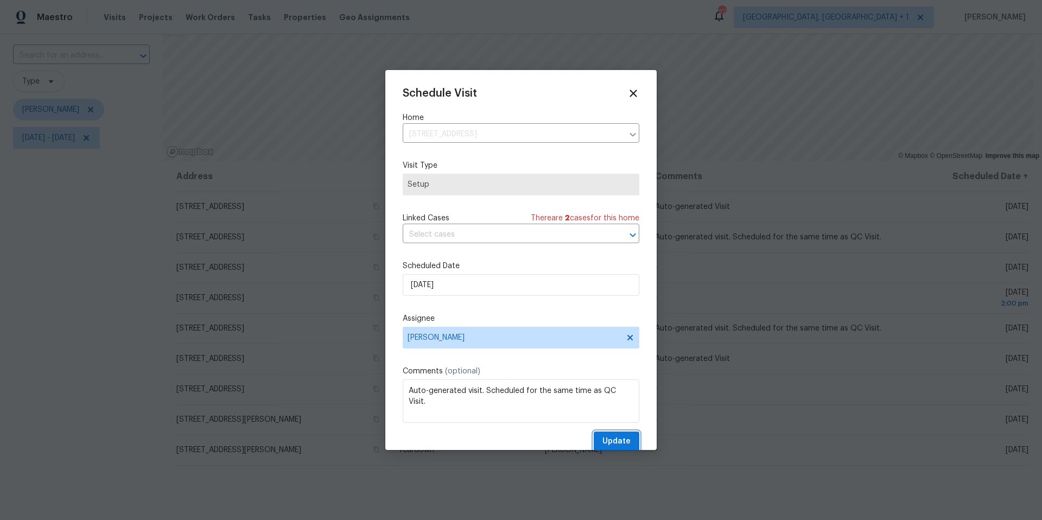
click at [607, 442] on span "Update" at bounding box center [616, 442] width 28 height 14
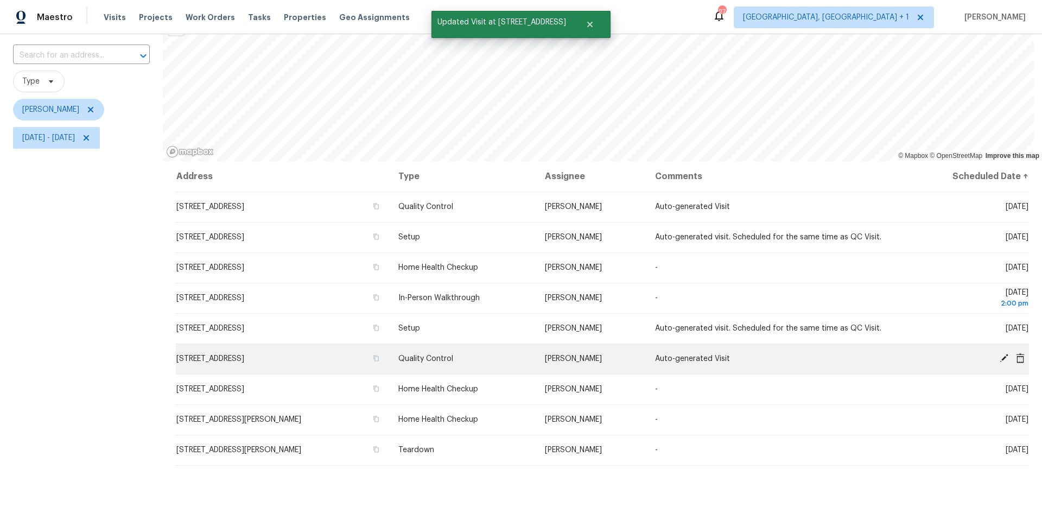
click at [999, 359] on icon at bounding box center [1003, 358] width 9 height 9
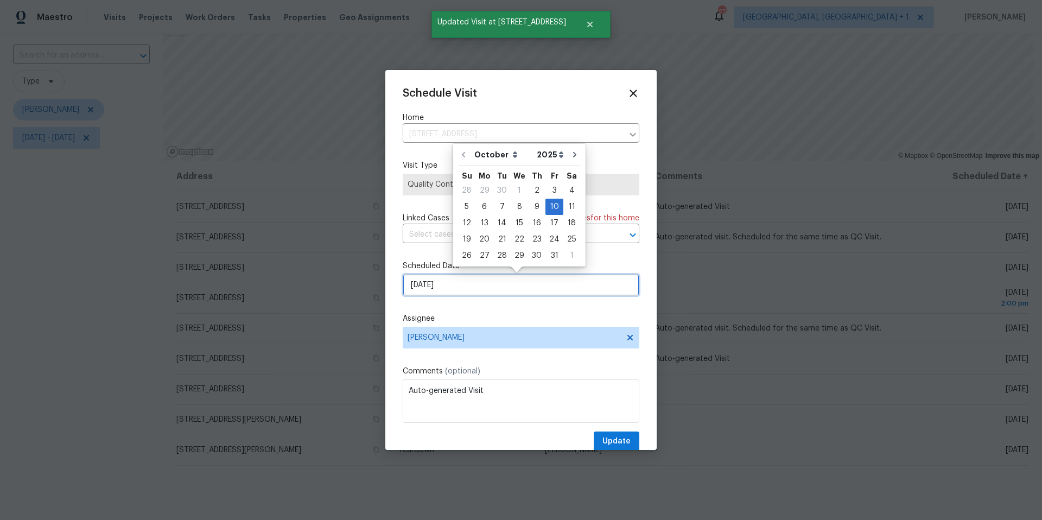
click at [493, 291] on input "[DATE]" at bounding box center [521, 285] width 237 height 22
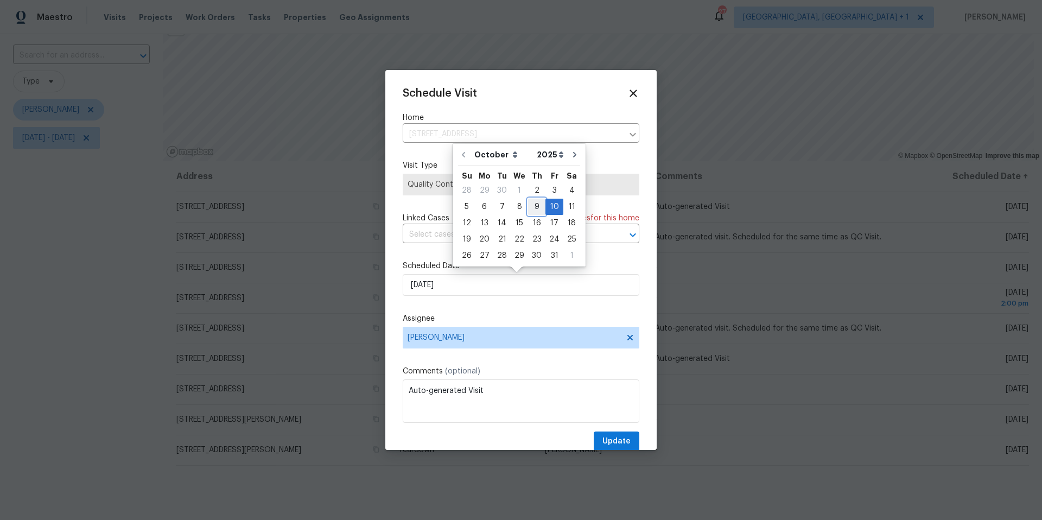
click at [528, 201] on div "9" at bounding box center [536, 206] width 17 height 15
type input "[DATE]"
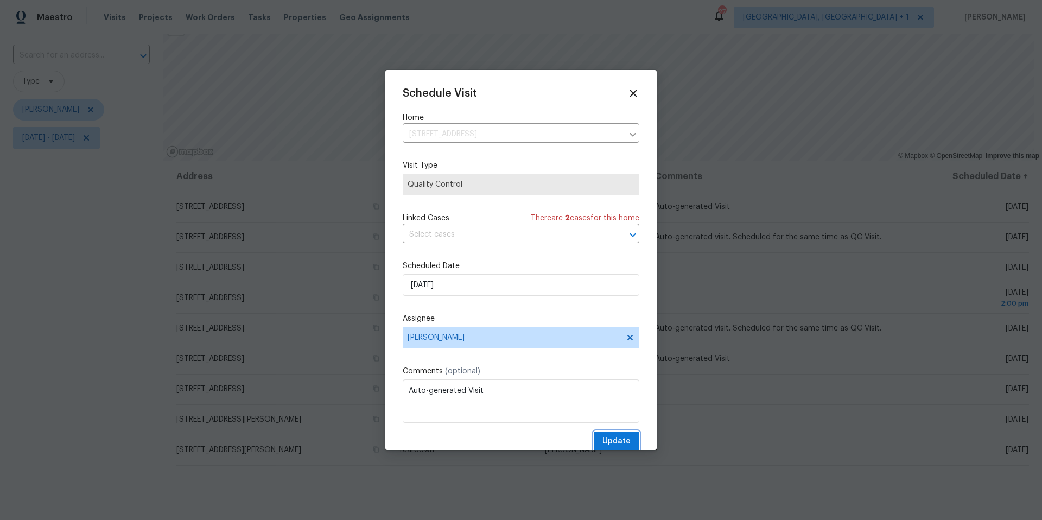
click at [594, 433] on button "Update" at bounding box center [617, 441] width 46 height 20
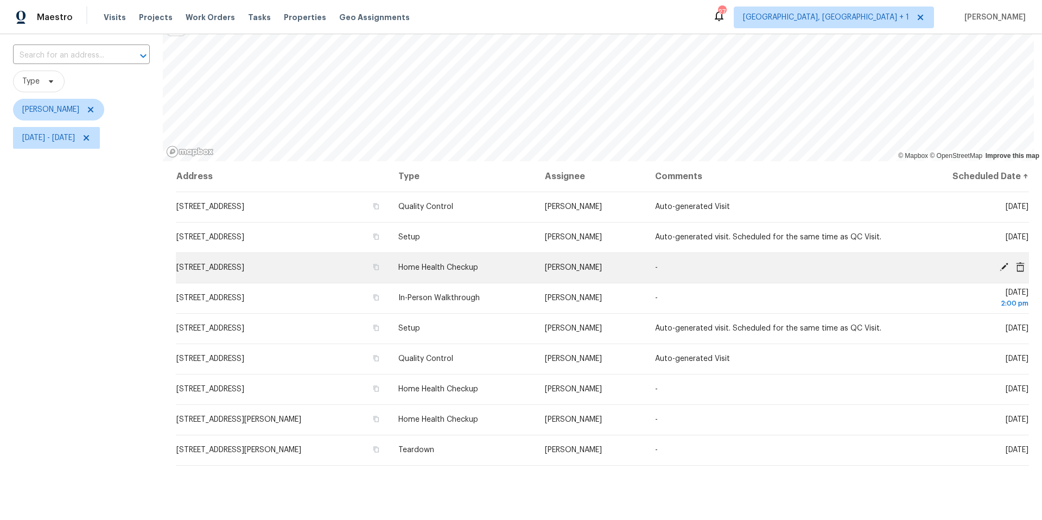
click at [1012, 265] on span at bounding box center [1020, 267] width 16 height 10
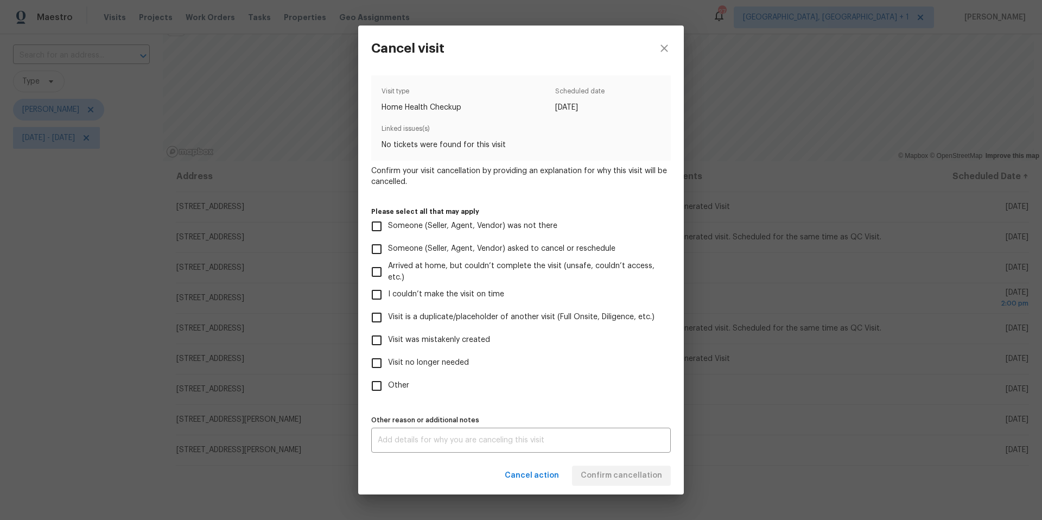
click at [379, 360] on input "Visit no longer needed" at bounding box center [376, 363] width 23 height 23
checkbox input "true"
click at [375, 323] on input "Visit is a duplicate/placeholder of another visit (Full Onsite, Diligence, etc.)" at bounding box center [376, 317] width 23 height 23
checkbox input "true"
click at [424, 445] on div "x Other reason or additional notes" at bounding box center [520, 440] width 299 height 25
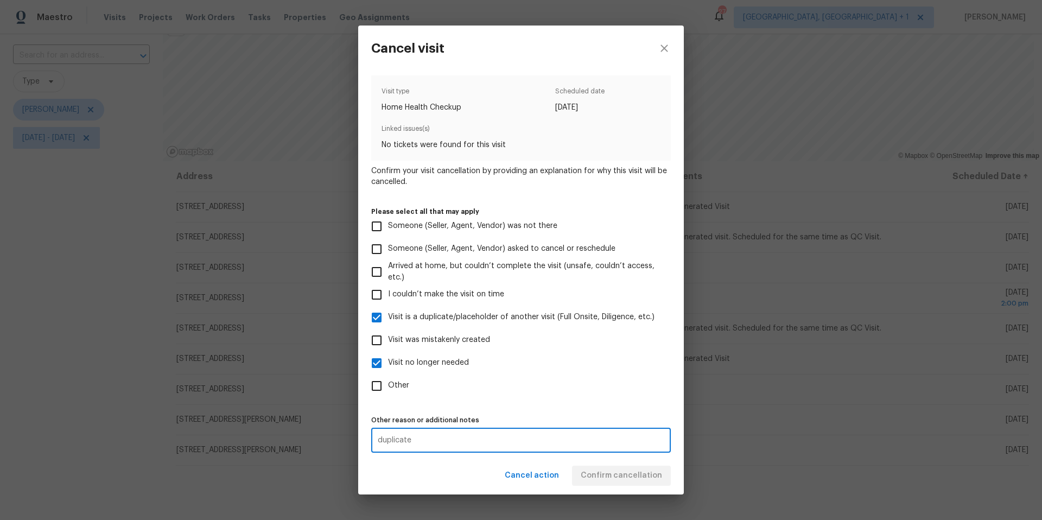
type textarea "duplicate"
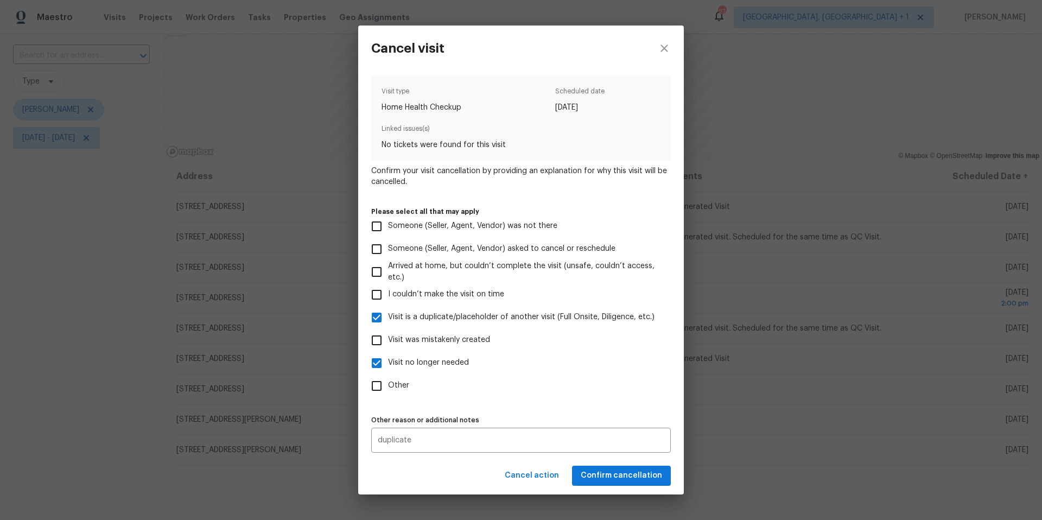
click at [527, 388] on label "Other" at bounding box center [513, 385] width 297 height 23
click at [388, 388] on input "Other" at bounding box center [376, 385] width 23 height 23
checkbox input "true"
click at [607, 482] on button "Confirm cancellation" at bounding box center [621, 475] width 99 height 20
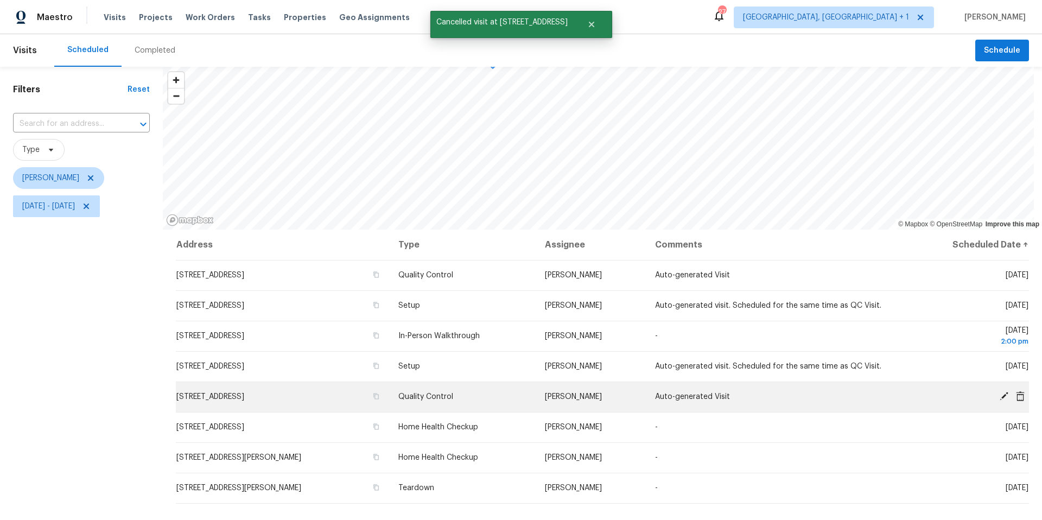
scroll to position [100, 0]
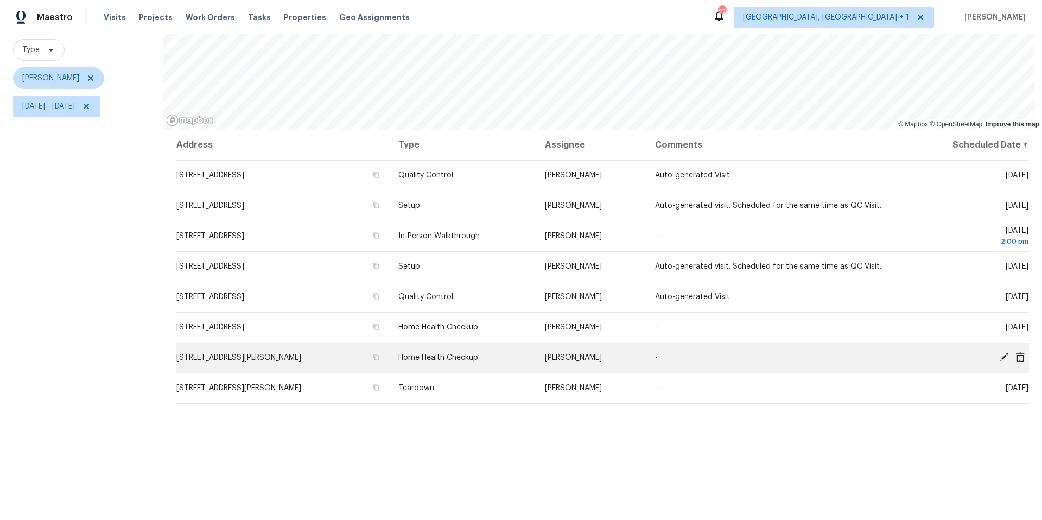
click at [999, 356] on icon at bounding box center [1004, 357] width 10 height 10
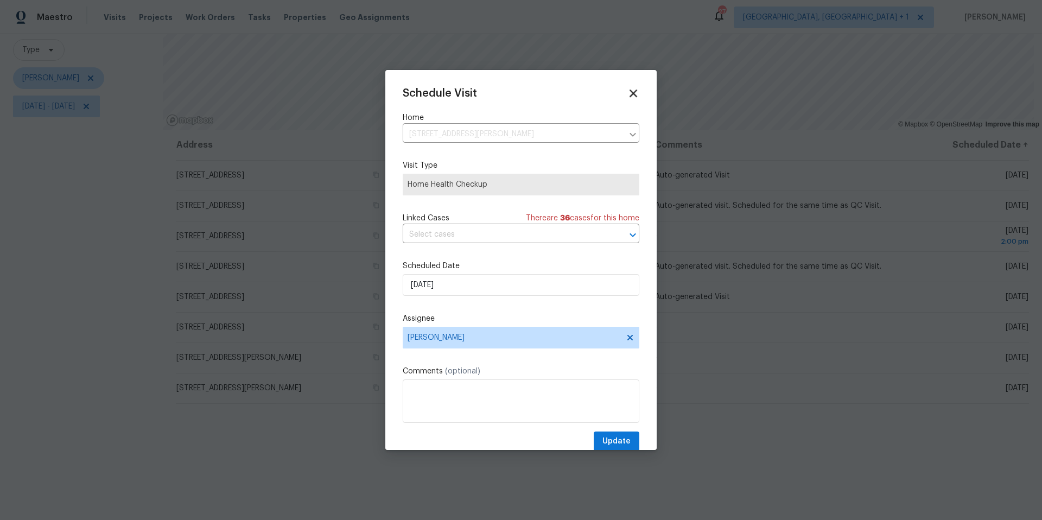
click at [629, 94] on icon at bounding box center [633, 94] width 8 height 8
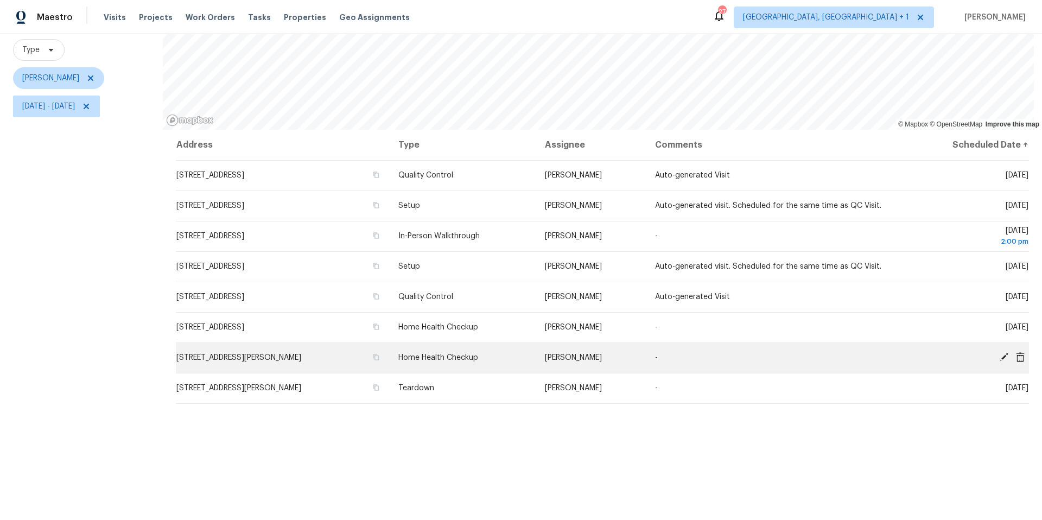
click at [1016, 354] on icon at bounding box center [1020, 357] width 9 height 10
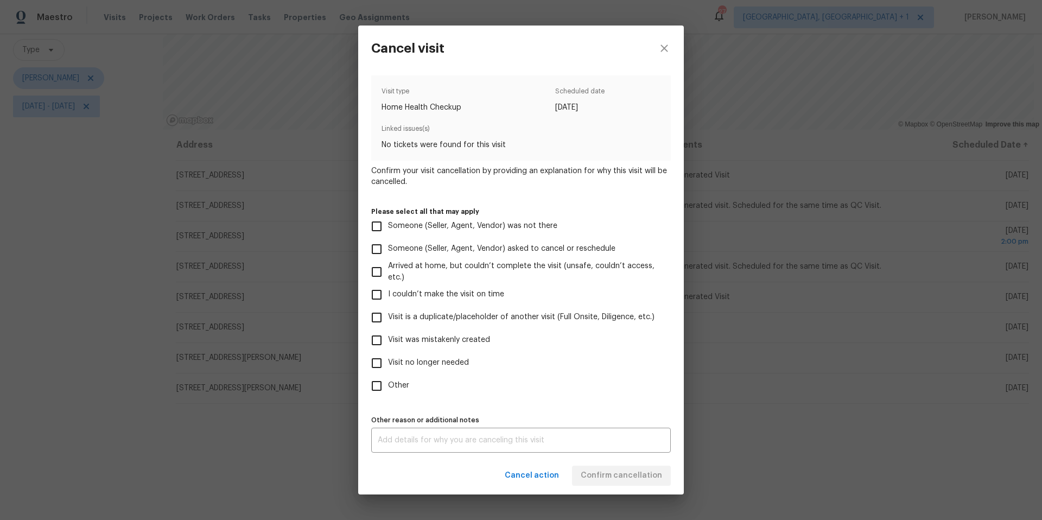
click at [373, 365] on input "Visit no longer needed" at bounding box center [376, 363] width 23 height 23
checkbox input "true"
click at [422, 445] on div "x Other reason or additional notes" at bounding box center [520, 440] width 299 height 25
click at [399, 442] on textarea "Propoerty sold" at bounding box center [521, 440] width 286 height 8
type textarea "Property sold"
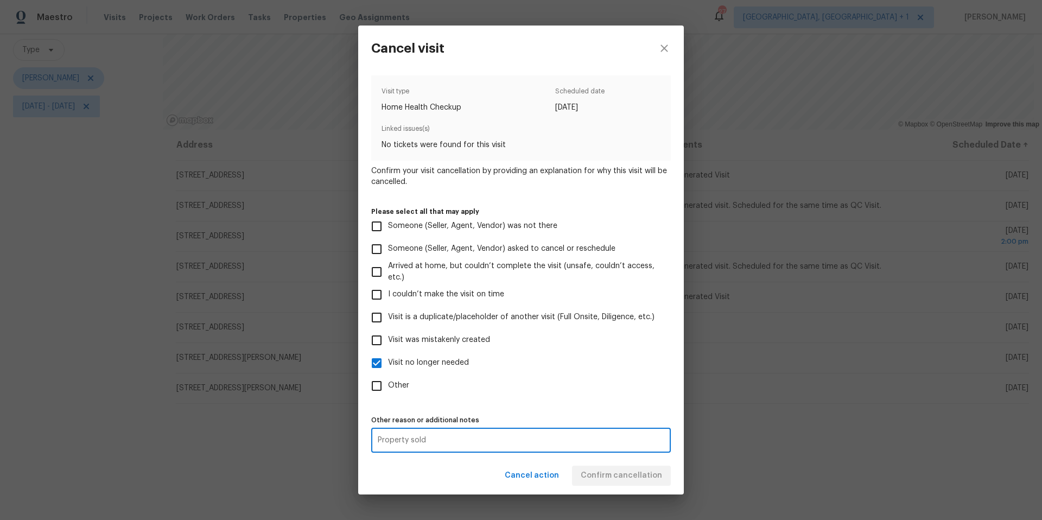
click at [562, 398] on div "Visit type Home Health Checkup Scheduled date 10/10/2025 Linked issues(s) No ti…" at bounding box center [520, 263] width 299 height 377
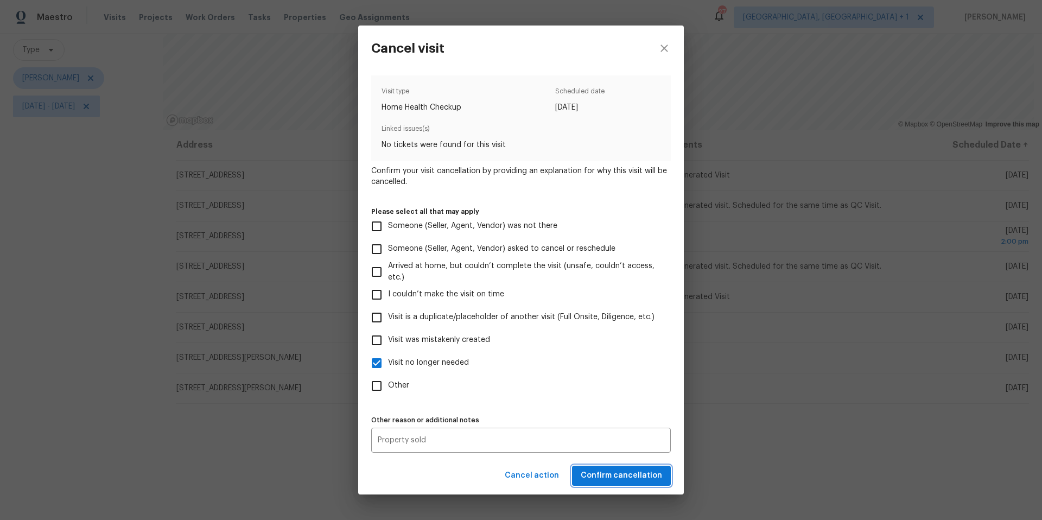
click at [591, 470] on span "Confirm cancellation" at bounding box center [621, 476] width 81 height 14
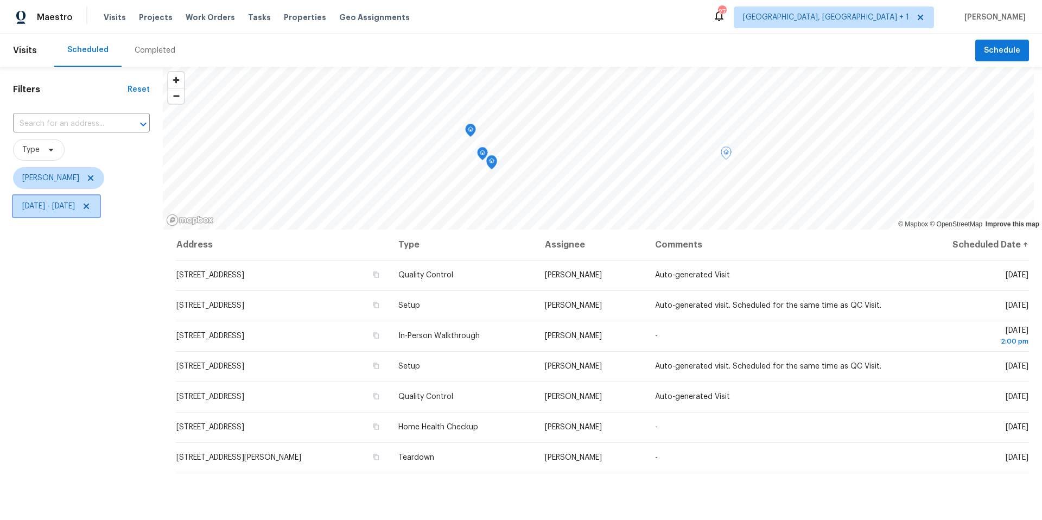
click at [91, 208] on icon at bounding box center [86, 206] width 9 height 9
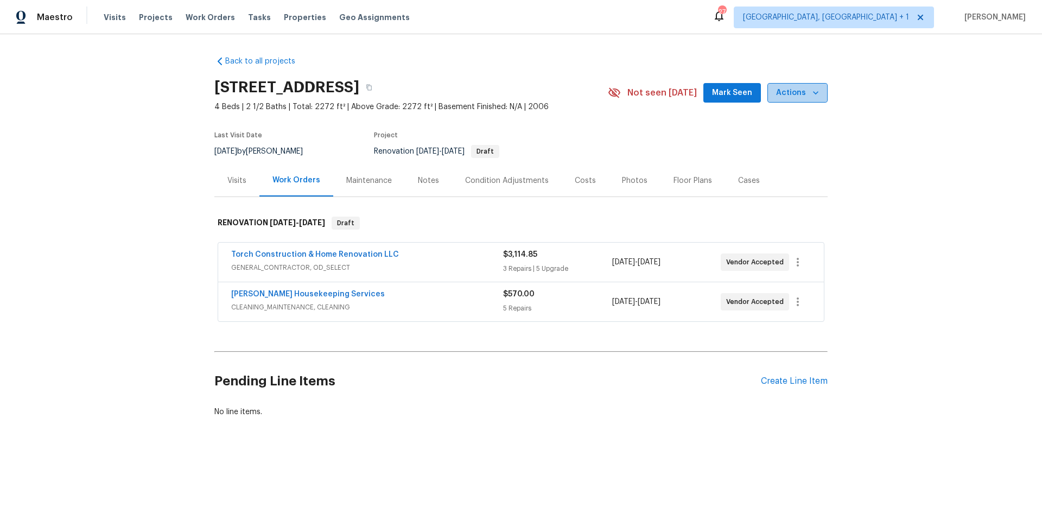
click at [822, 95] on button "Actions" at bounding box center [797, 93] width 60 height 20
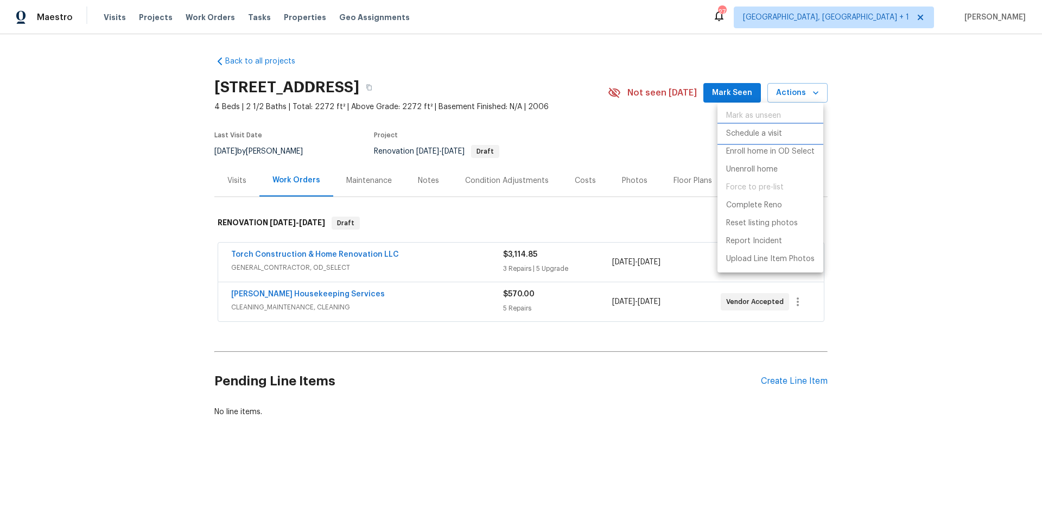
click at [773, 132] on p "Schedule a visit" at bounding box center [754, 133] width 56 height 11
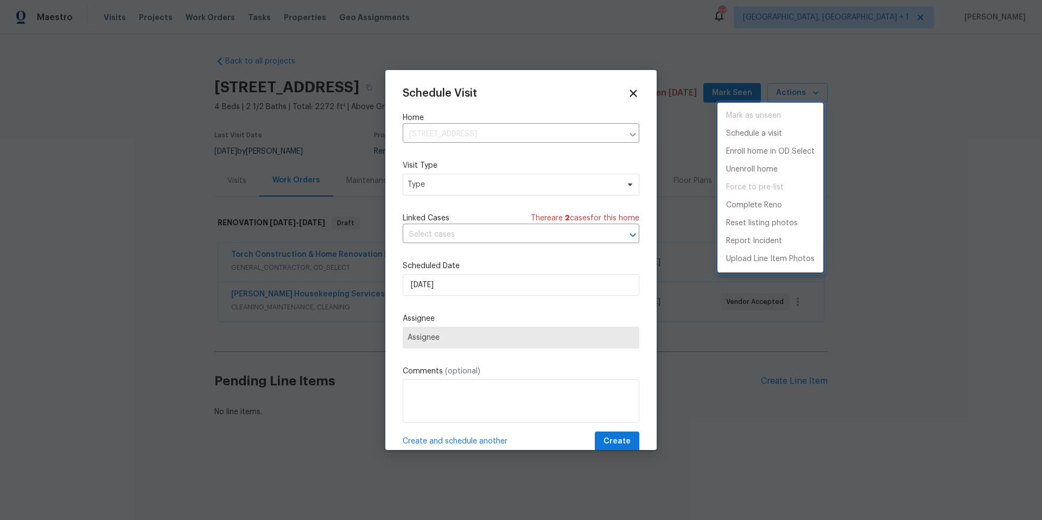
click at [488, 278] on div at bounding box center [521, 260] width 1042 height 520
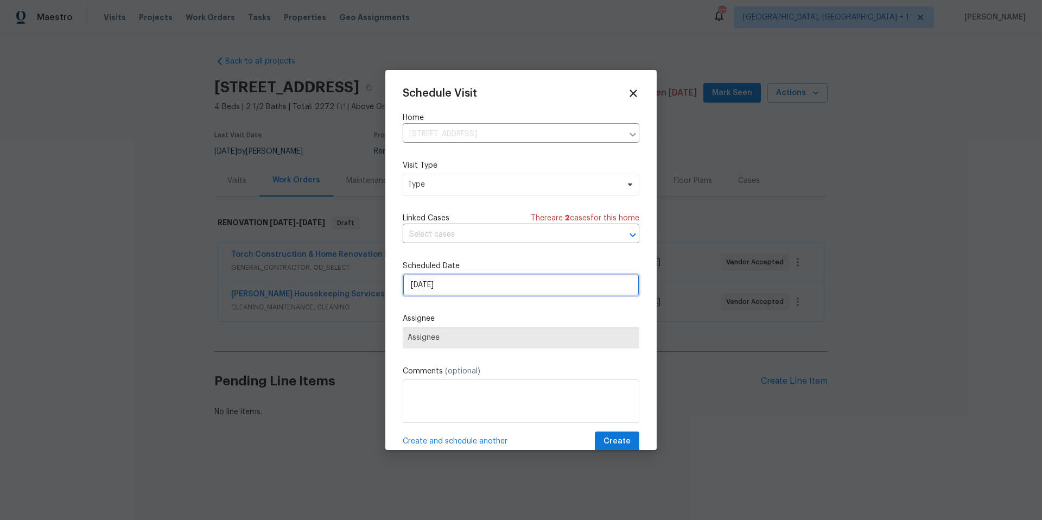
click at [488, 284] on input "[DATE]" at bounding box center [521, 285] width 237 height 22
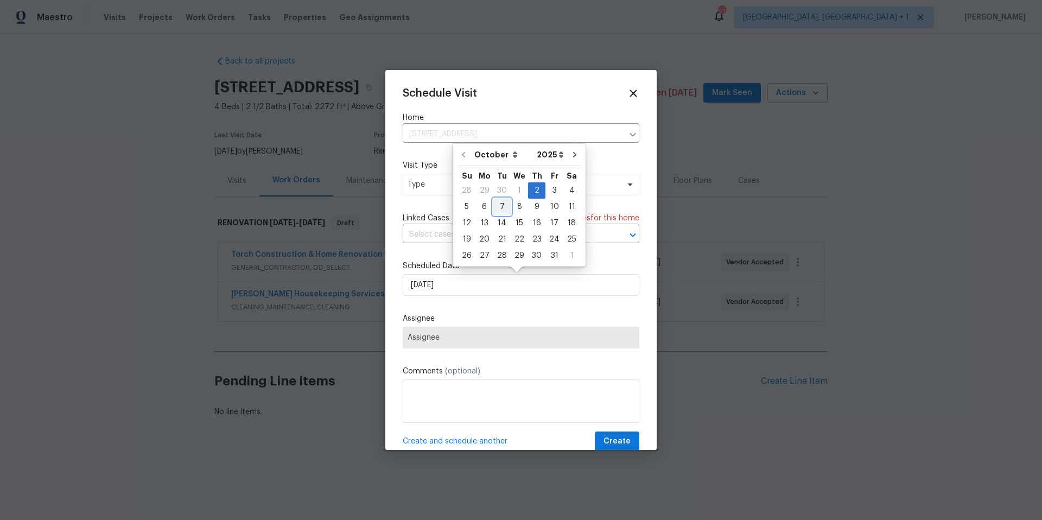
click at [505, 202] on div "7" at bounding box center [501, 206] width 17 height 15
type input "[DATE]"
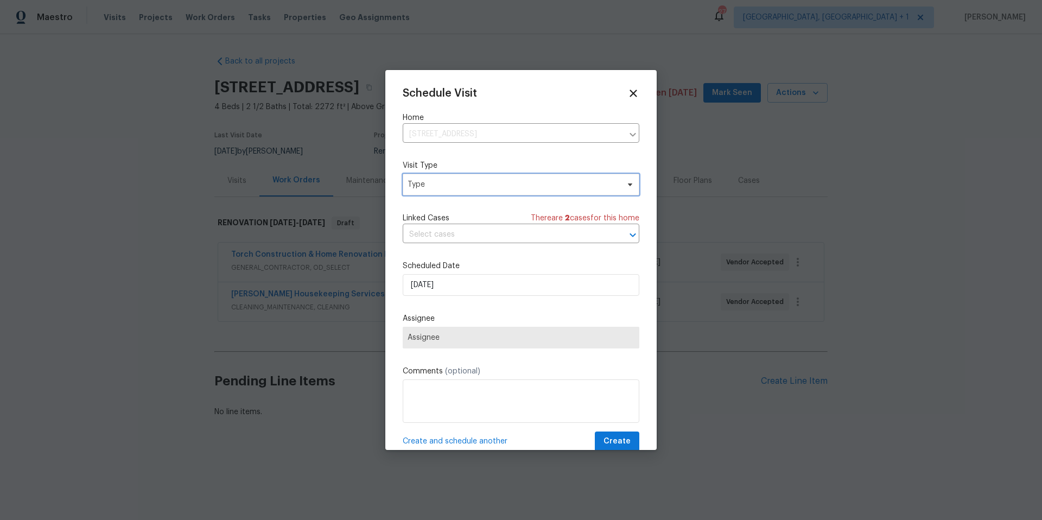
click at [459, 186] on span "Type" at bounding box center [512, 184] width 211 height 11
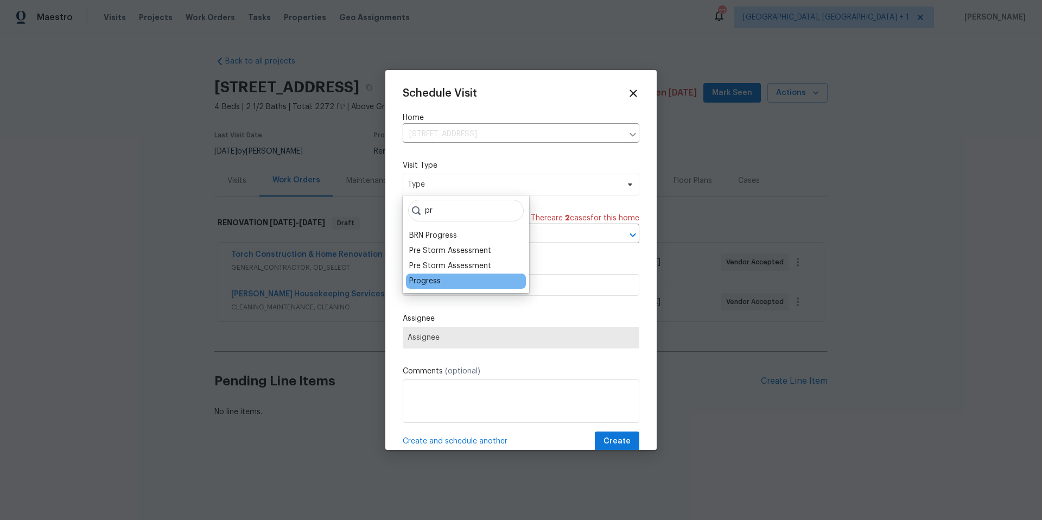
type input "pr"
click at [432, 284] on div "Progress" at bounding box center [424, 281] width 31 height 11
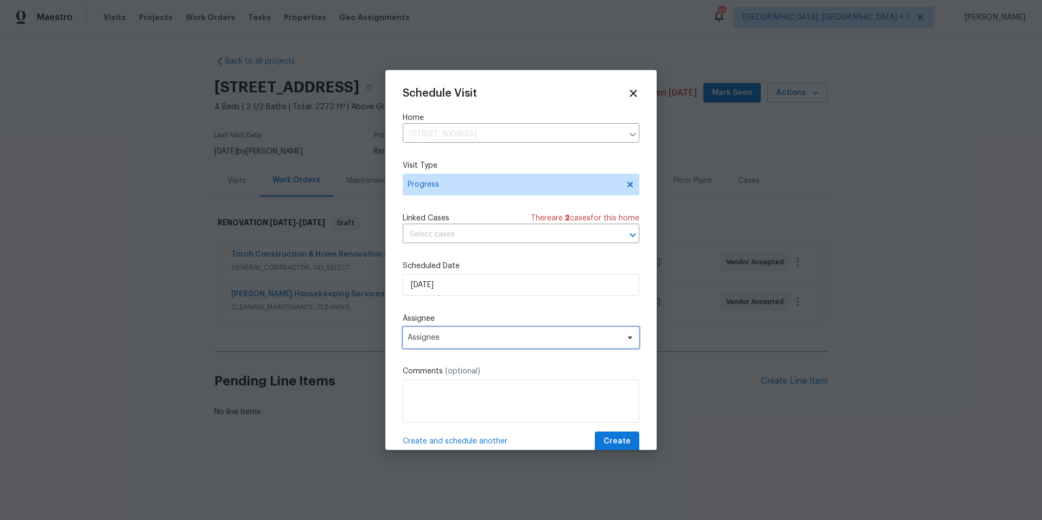
click at [437, 336] on span "Assignee" at bounding box center [513, 337] width 213 height 9
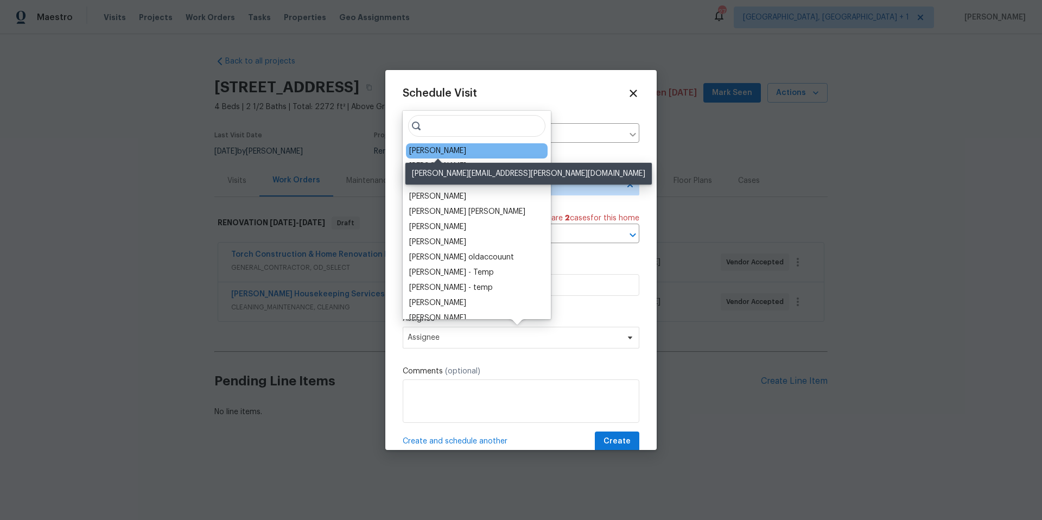
click at [418, 150] on div "[PERSON_NAME]" at bounding box center [437, 150] width 57 height 11
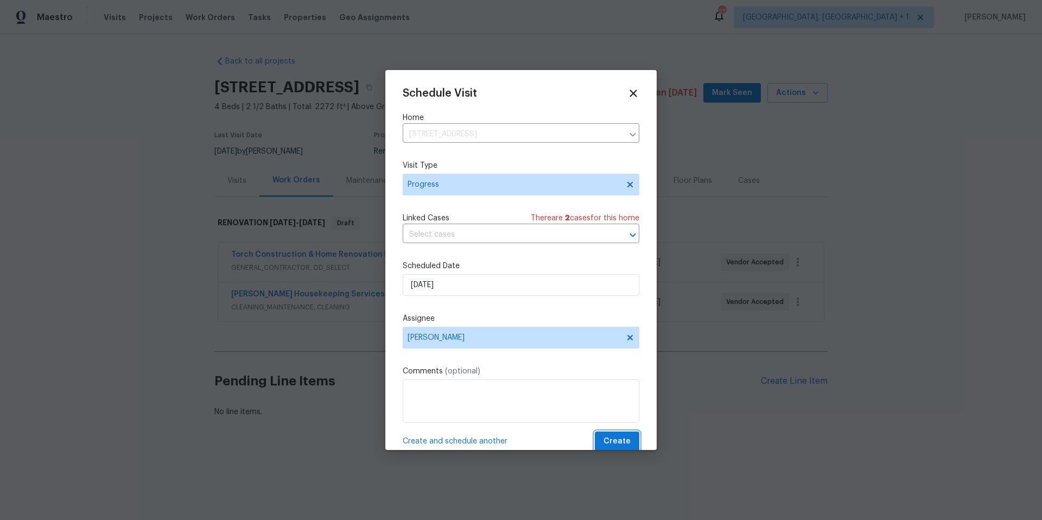
click at [603, 435] on span "Create" at bounding box center [616, 442] width 27 height 14
